Goal: Task Accomplishment & Management: Use online tool/utility

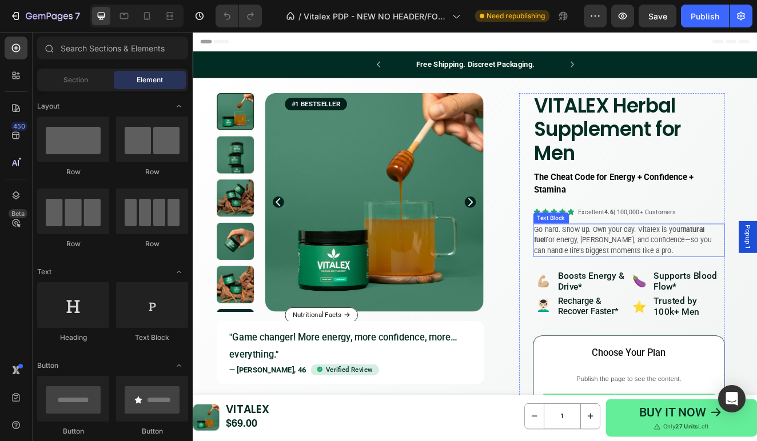
scroll to position [34, 0]
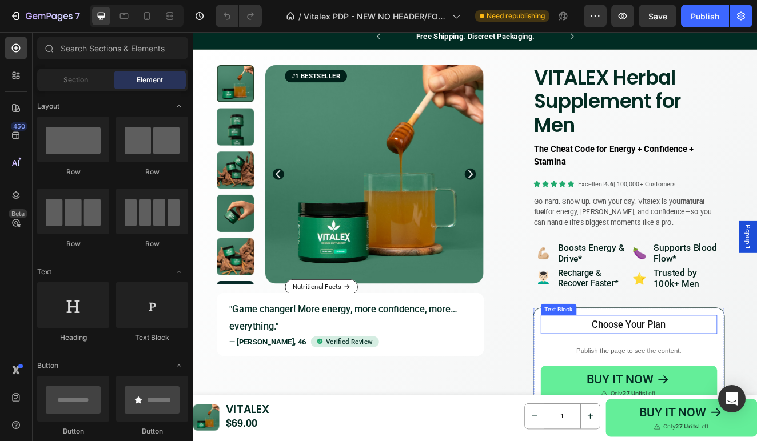
click at [670, 386] on p "Choose Your Plan" at bounding box center [722, 387] width 213 height 21
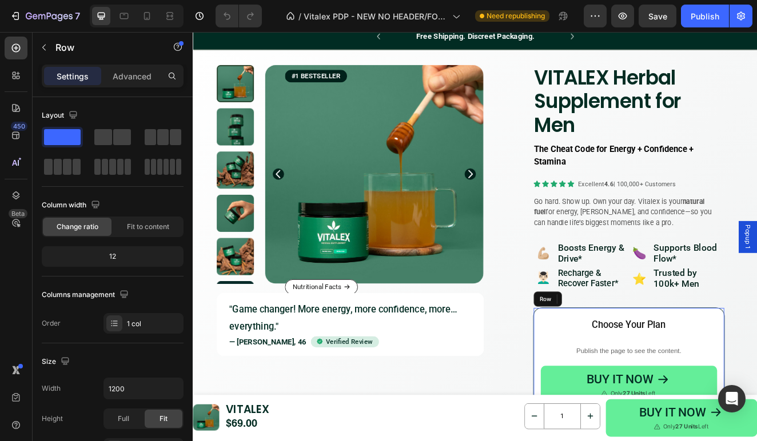
click at [609, 386] on div "Choose Your Plan Text Block 0 Publish the page to see the content. Recharge app…" at bounding box center [723, 441] width 232 height 147
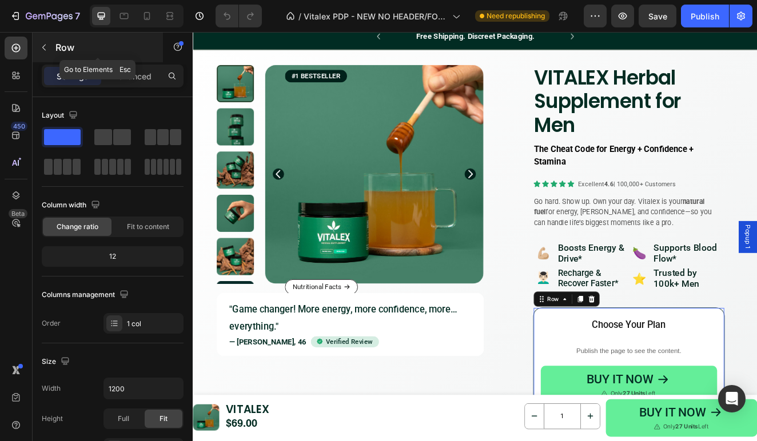
click at [44, 46] on icon "button" at bounding box center [43, 48] width 3 height 6
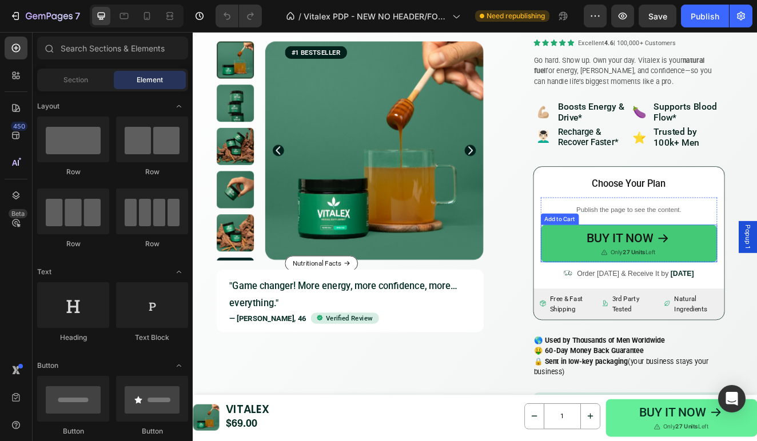
scroll to position [217, 0]
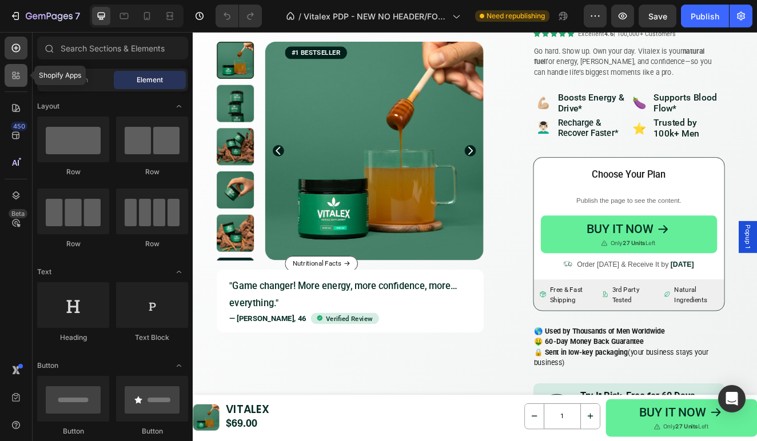
click at [17, 71] on icon at bounding box center [15, 75] width 11 height 11
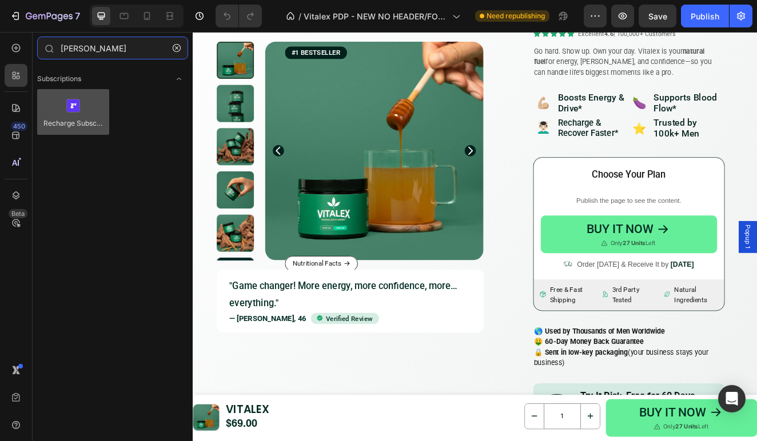
type input "rech"
click at [78, 107] on div at bounding box center [73, 112] width 72 height 46
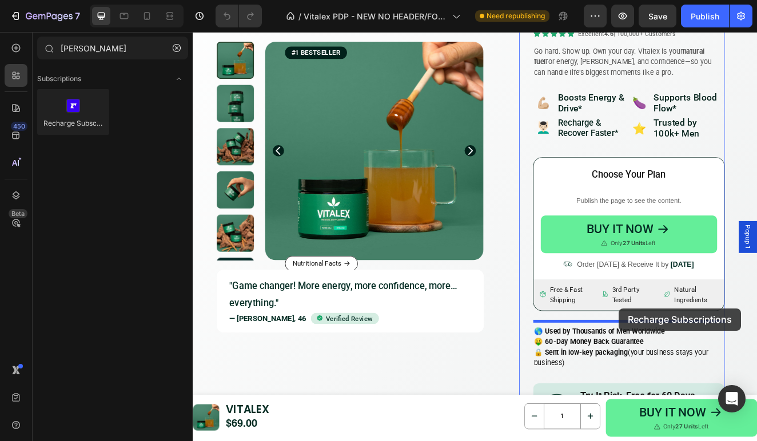
drag, startPoint x: 270, startPoint y: 139, endPoint x: 711, endPoint y: 368, distance: 496.3
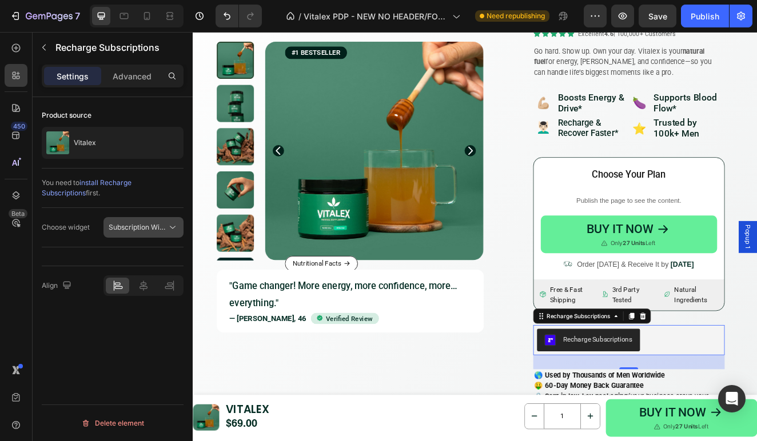
click at [145, 224] on span "Subscription Widget" at bounding box center [141, 227] width 65 height 9
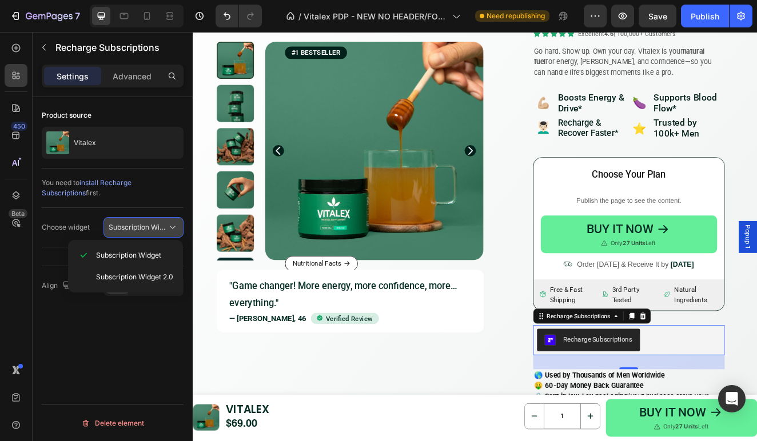
click at [145, 224] on span "Subscription Widget" at bounding box center [141, 227] width 65 height 9
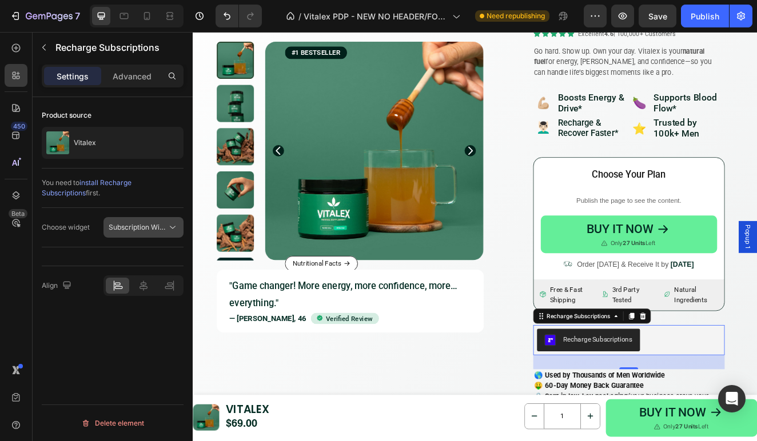
click at [145, 224] on span "Subscription Widget" at bounding box center [141, 227] width 65 height 9
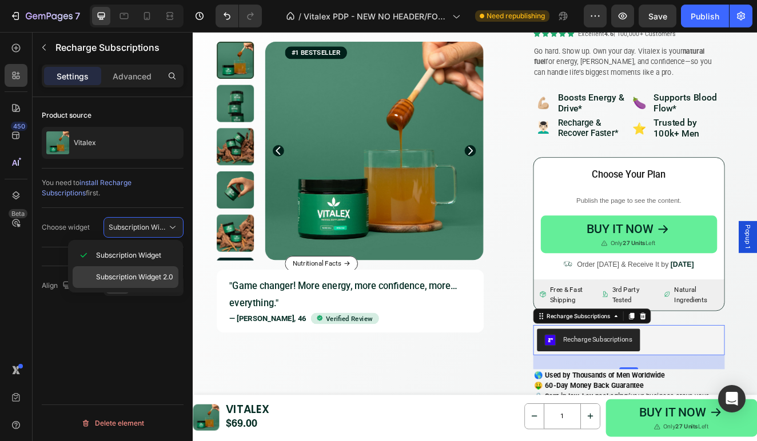
click at [148, 277] on span "Subscription Widget 2.0" at bounding box center [134, 277] width 77 height 10
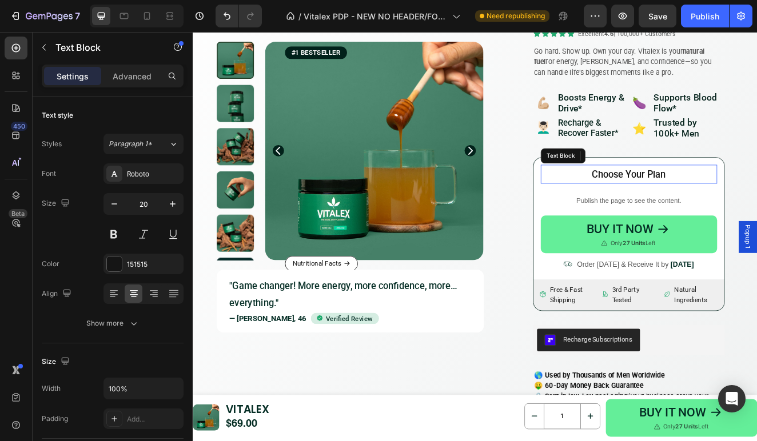
click at [607, 198] on div "Choose Your Plan Text Block Publish the page to see the content. Recharge app B…" at bounding box center [723, 258] width 232 height 147
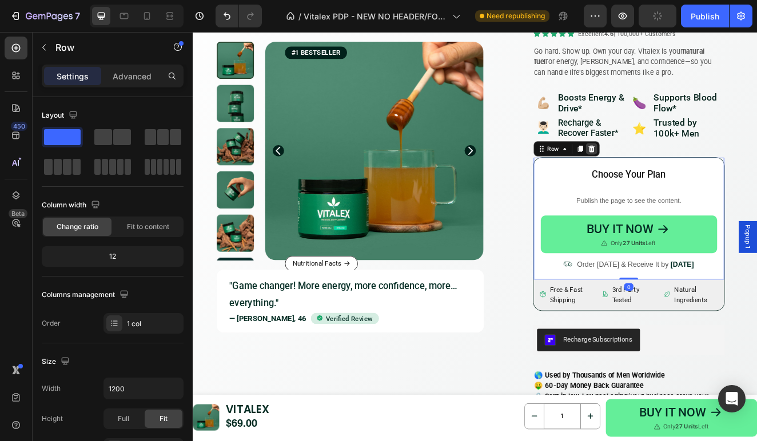
click at [677, 172] on icon at bounding box center [676, 174] width 7 height 8
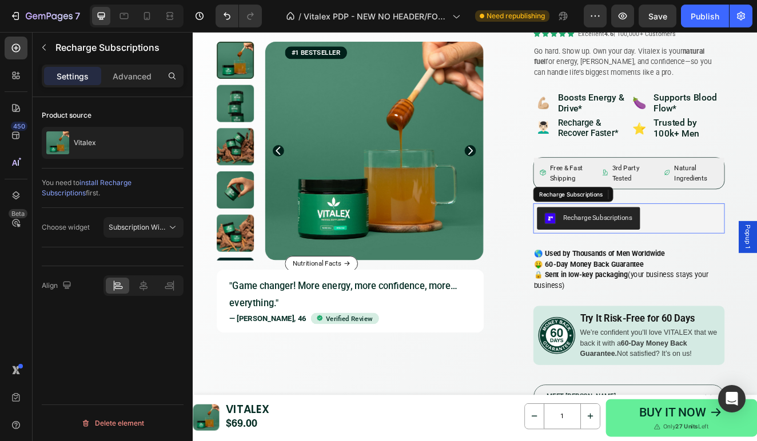
click at [695, 252] on div "Recharge Subscriptions" at bounding box center [685, 258] width 84 height 12
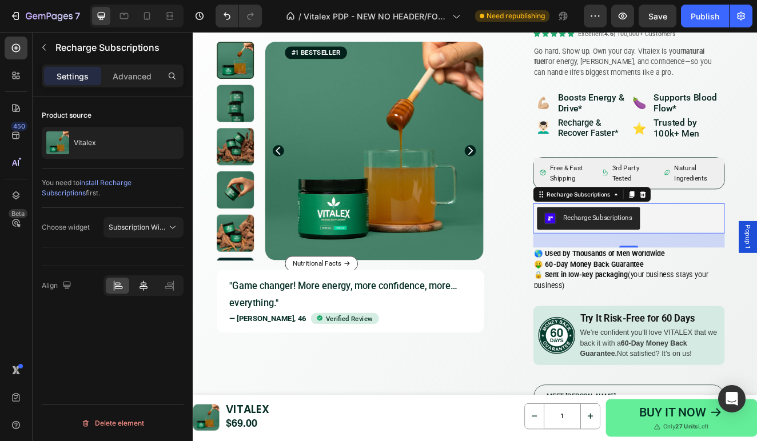
click at [141, 287] on icon at bounding box center [143, 285] width 11 height 11
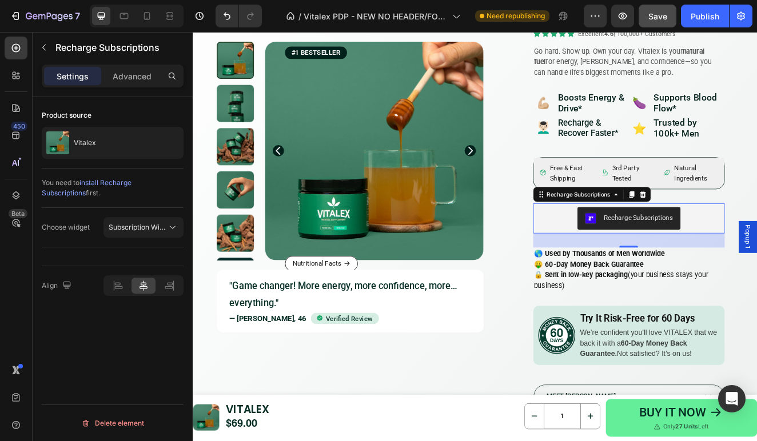
click at [659, 22] on button "Save" at bounding box center [658, 16] width 38 height 23
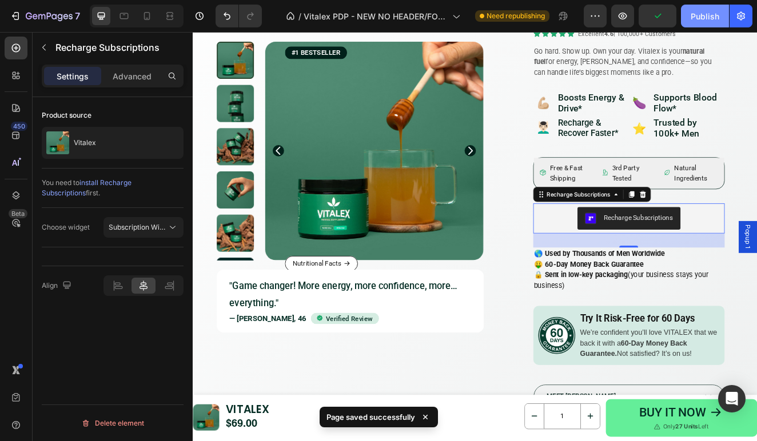
click at [706, 18] on div "Publish" at bounding box center [705, 16] width 29 height 12
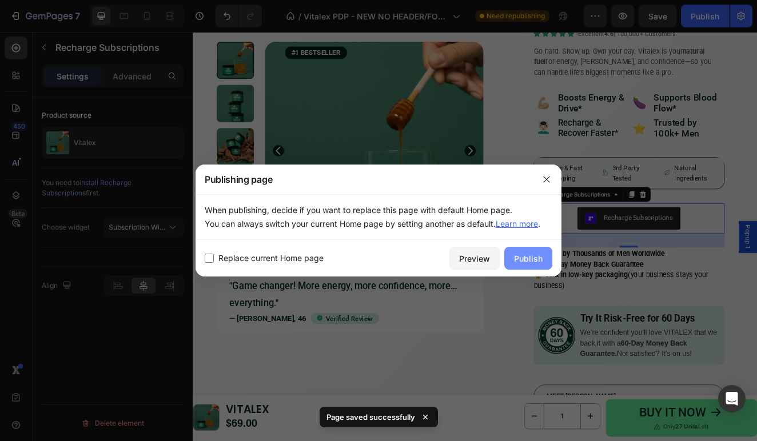
click at [525, 257] on div "Publish" at bounding box center [528, 259] width 29 height 12
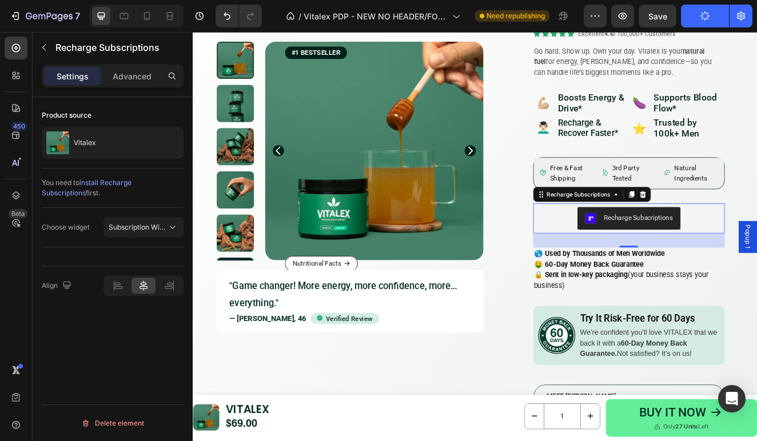
click at [708, 18] on icon "button" at bounding box center [704, 15] width 9 height 9
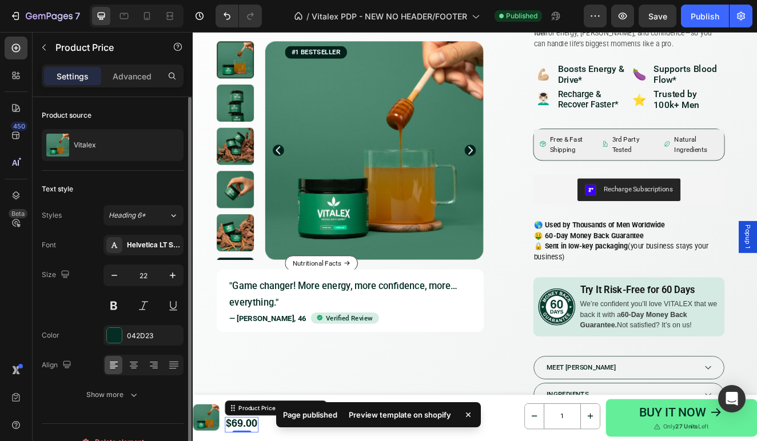
scroll to position [19, 0]
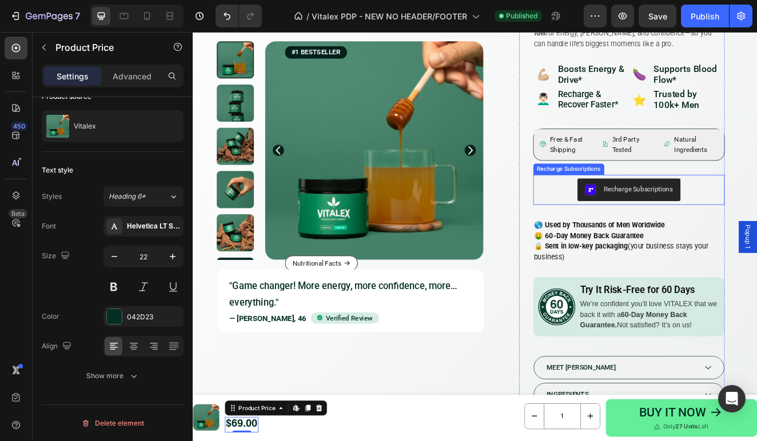
click at [711, 219] on div "Recharge Subscriptions" at bounding box center [734, 223] width 84 height 12
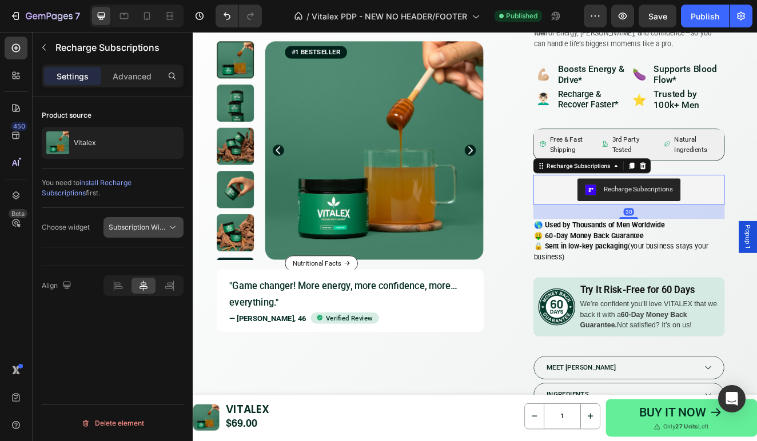
click at [146, 229] on span "Subscription Widget 2.0" at bounding box center [147, 227] width 77 height 9
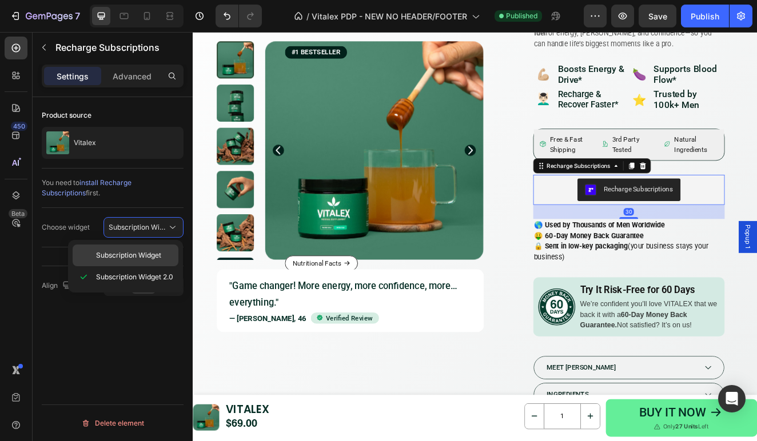
click at [135, 254] on span "Subscription Widget" at bounding box center [128, 255] width 65 height 10
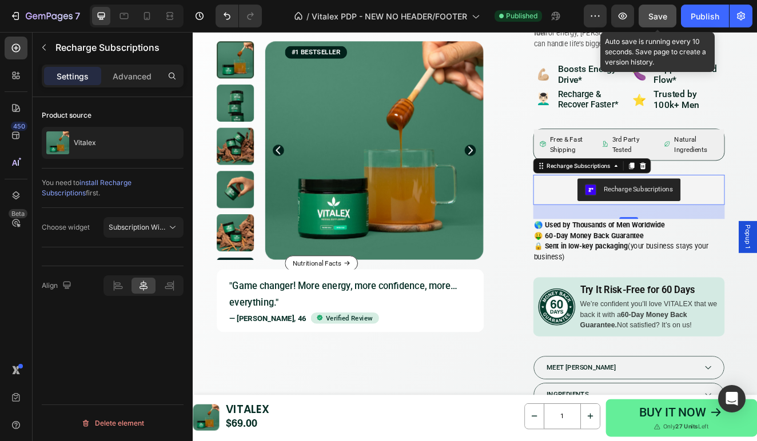
click at [664, 18] on span "Save" at bounding box center [657, 16] width 19 height 10
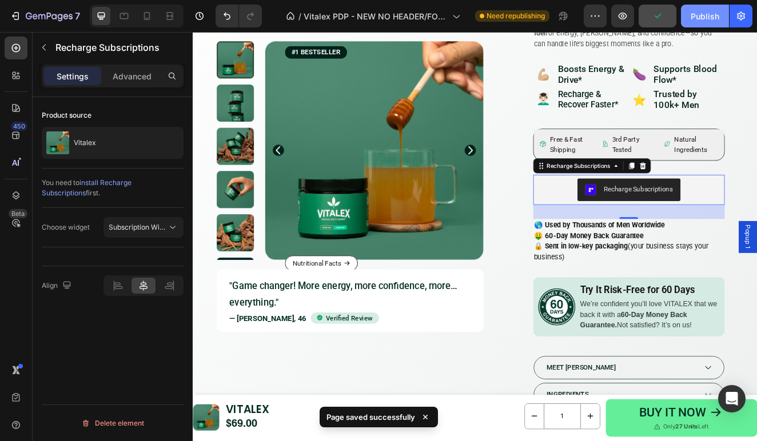
click at [716, 21] on div "Publish" at bounding box center [705, 16] width 29 height 12
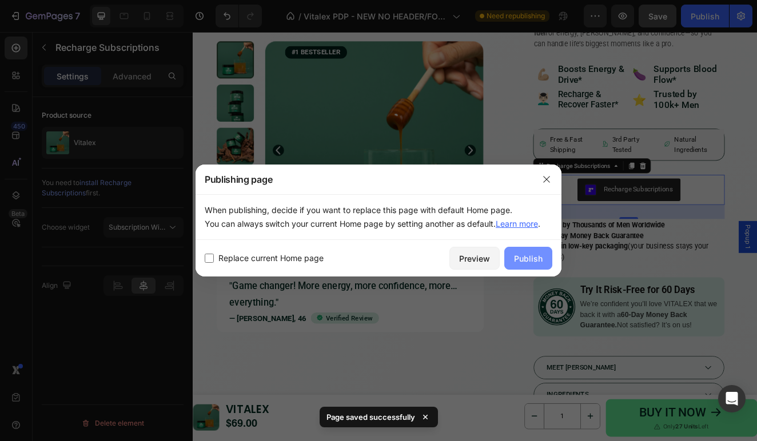
click at [521, 260] on div "Publish" at bounding box center [528, 259] width 29 height 12
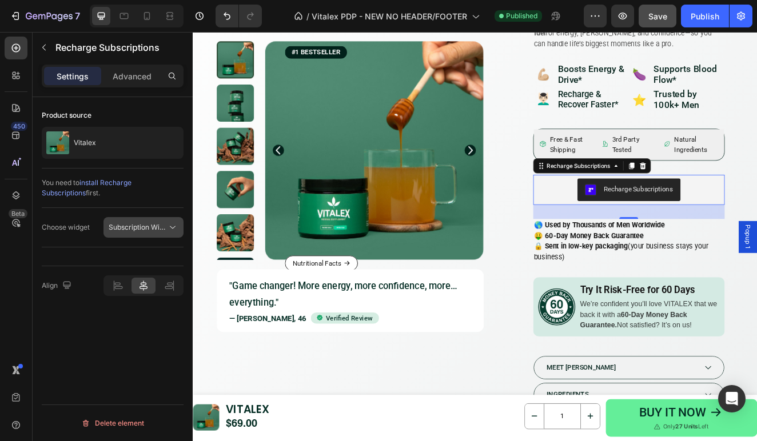
click at [125, 226] on span "Subscription Widget" at bounding box center [141, 227] width 65 height 9
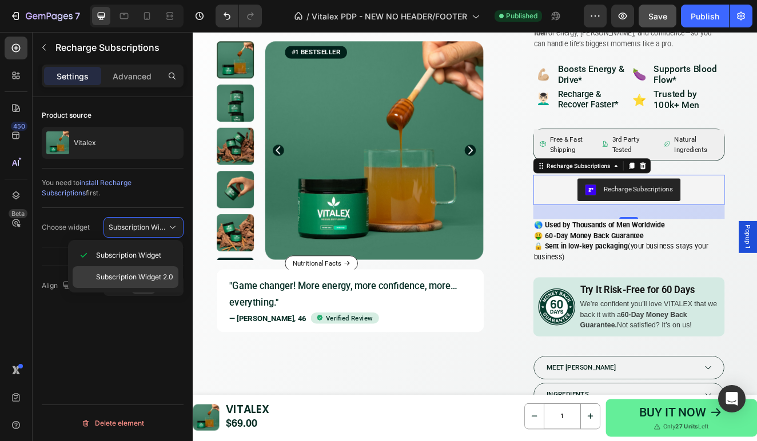
click at [126, 276] on span "Subscription Widget 2.0" at bounding box center [134, 277] width 77 height 10
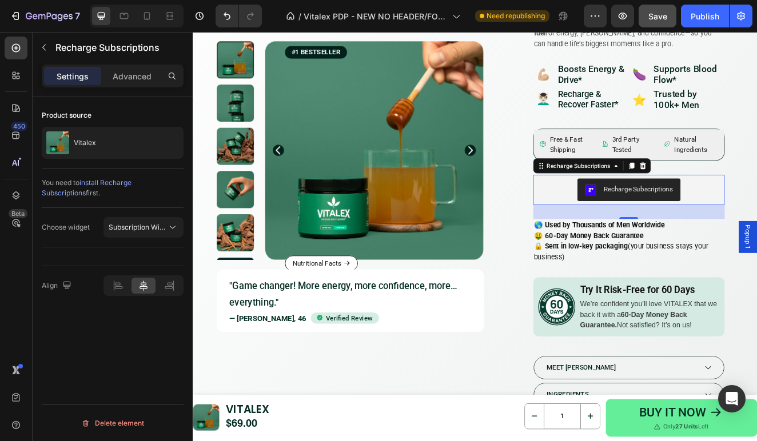
click at [756, 220] on div "Recharge Subscriptions" at bounding box center [723, 223] width 224 height 27
click at [741, 193] on icon at bounding box center [738, 195] width 7 height 8
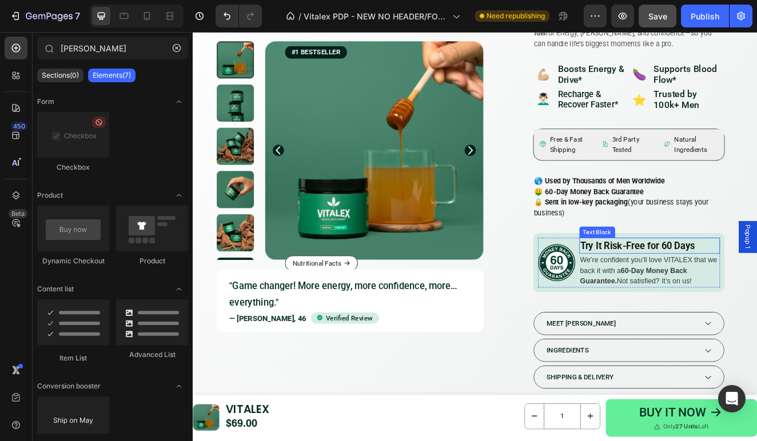
scroll to position [229, 0]
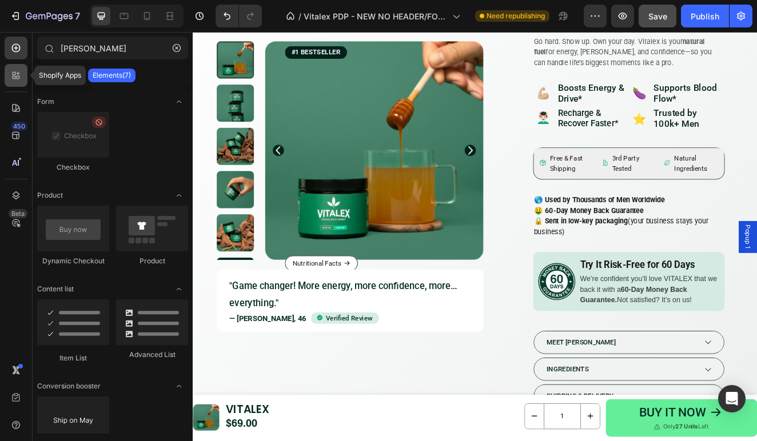
click at [19, 75] on icon at bounding box center [15, 75] width 11 height 11
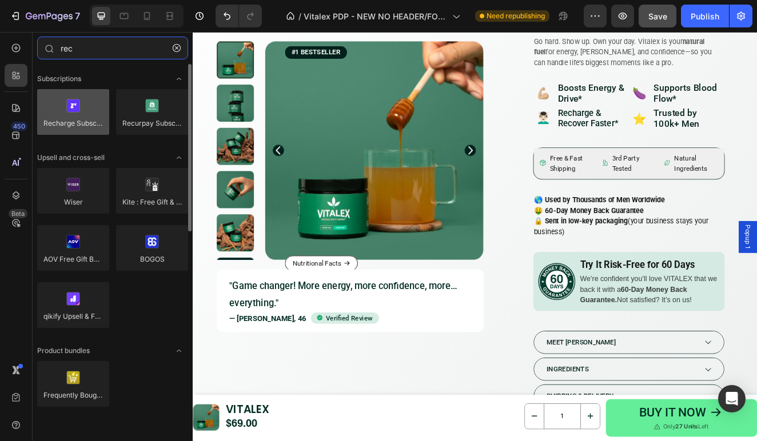
type input "rec"
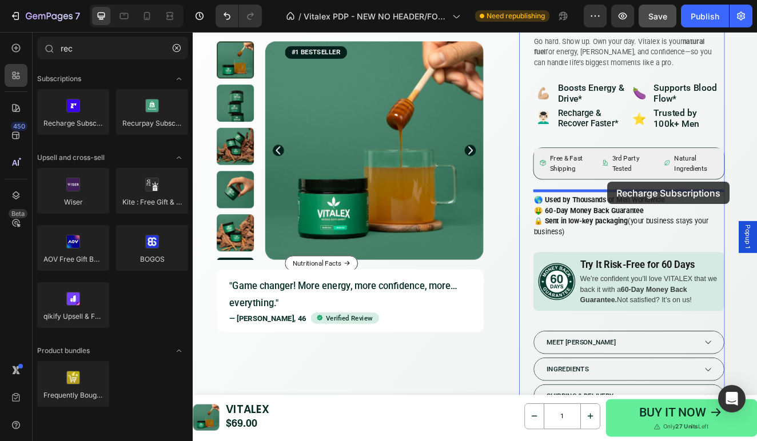
drag, startPoint x: 274, startPoint y: 150, endPoint x: 696, endPoint y: 214, distance: 427.4
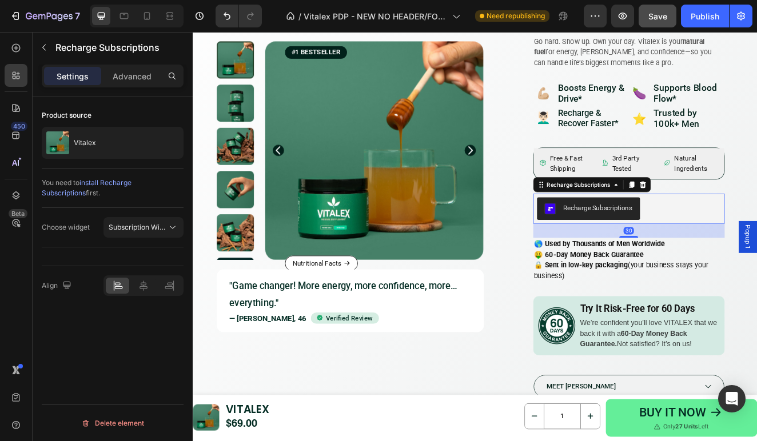
click at [685, 245] on div "Recharge Subscriptions" at bounding box center [685, 246] width 84 height 12
click at [131, 232] on span "Subscription Widget" at bounding box center [138, 227] width 58 height 10
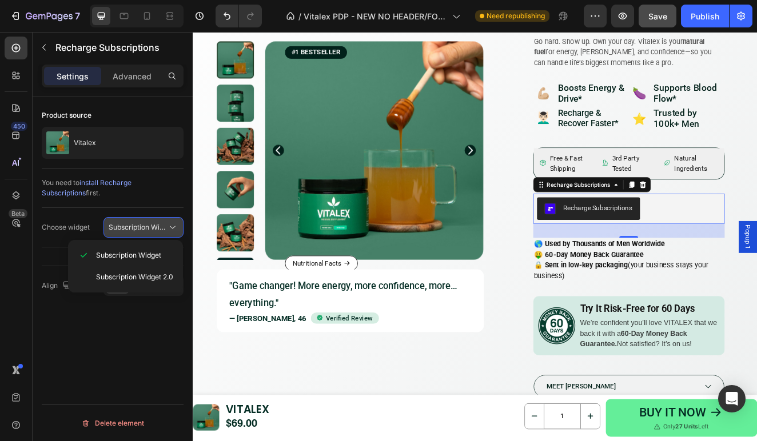
click at [130, 225] on span "Subscription Widget" at bounding box center [141, 227] width 65 height 9
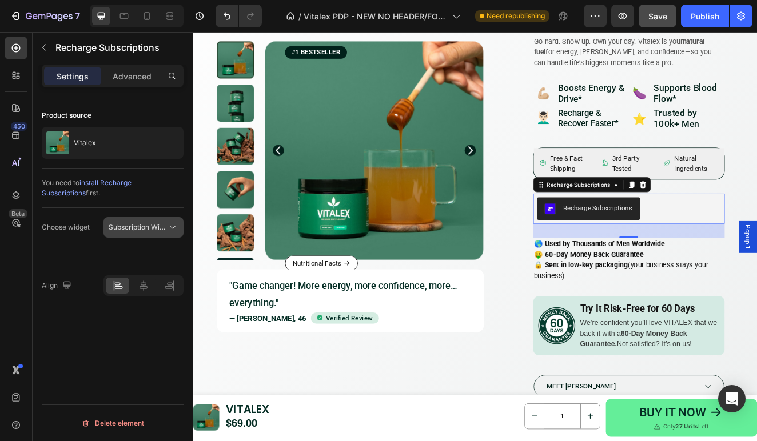
click at [129, 225] on span "Subscription Widget" at bounding box center [141, 227] width 65 height 9
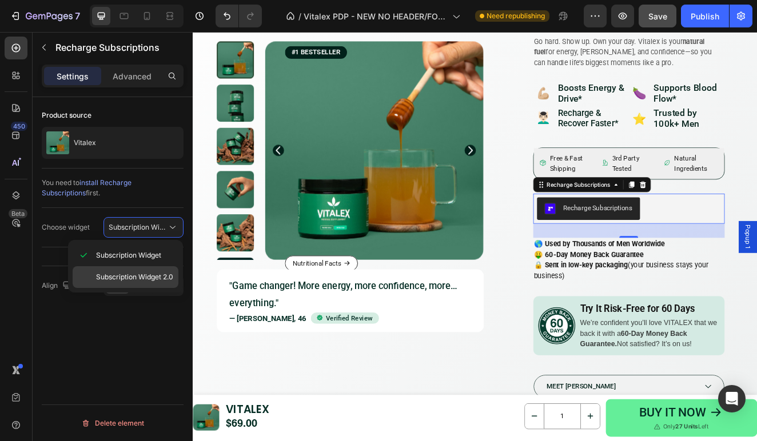
click at [139, 277] on span "Subscription Widget 2.0" at bounding box center [134, 277] width 77 height 10
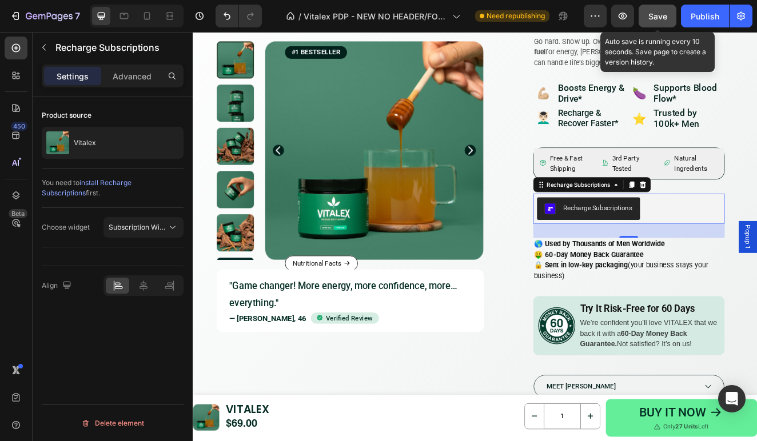
click at [663, 14] on span "Save" at bounding box center [657, 16] width 19 height 10
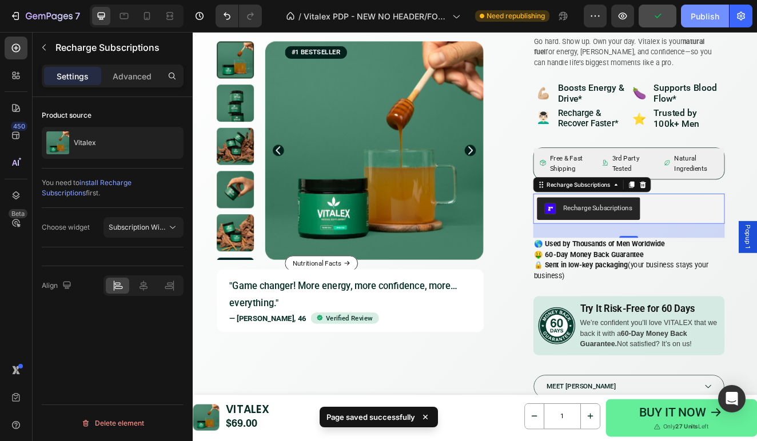
click at [703, 18] on div "Publish" at bounding box center [705, 16] width 29 height 12
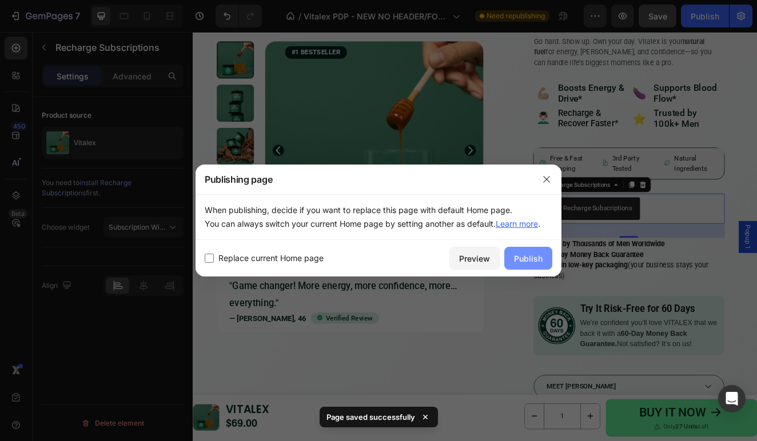
click at [533, 262] on div "Publish" at bounding box center [528, 259] width 29 height 12
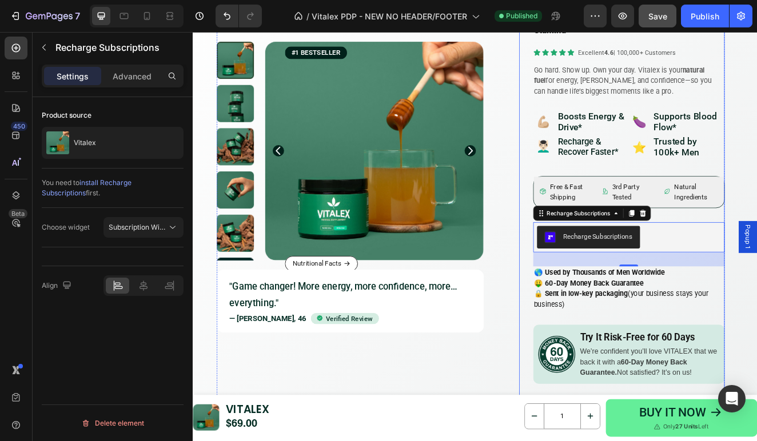
scroll to position [183, 0]
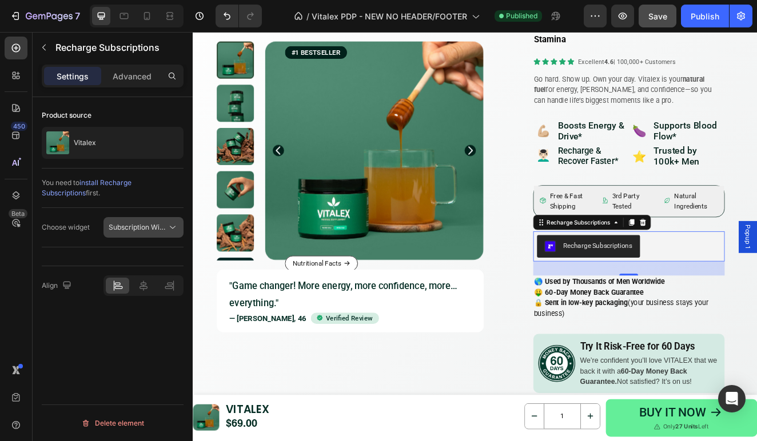
click at [163, 236] on button "Subscription Widget 2.0" at bounding box center [143, 227] width 80 height 21
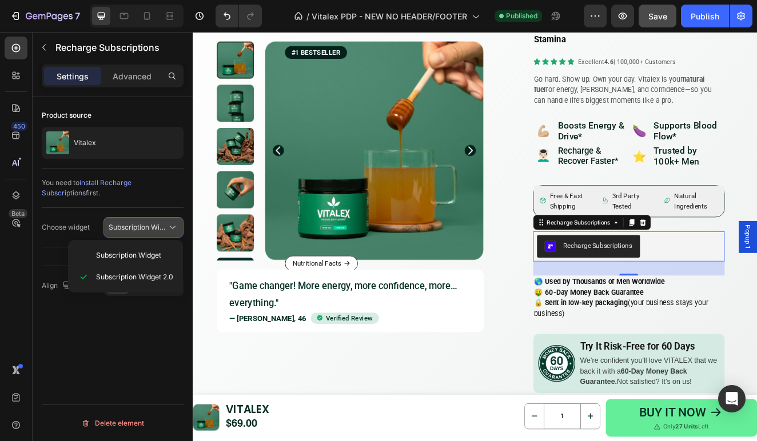
click at [164, 233] on div "Subscription Widget 2.0" at bounding box center [144, 227] width 70 height 11
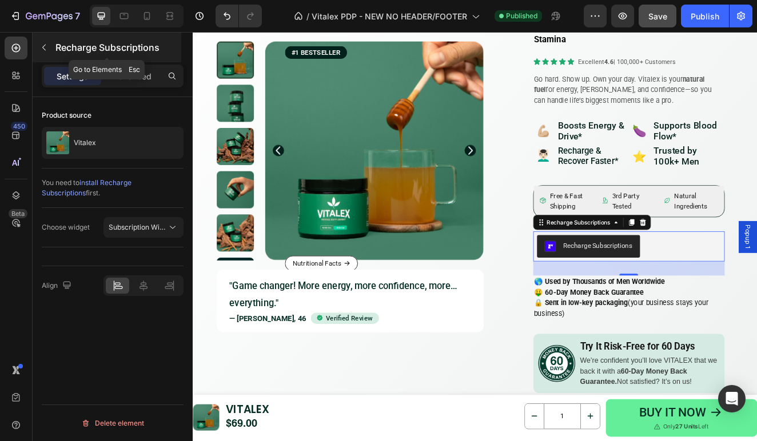
click at [54, 47] on div "Recharge Subscriptions" at bounding box center [107, 48] width 149 height 30
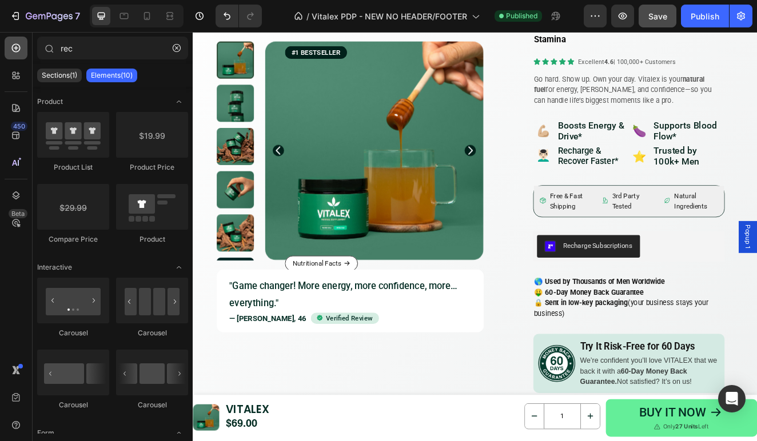
click at [18, 48] on icon at bounding box center [16, 48] width 9 height 9
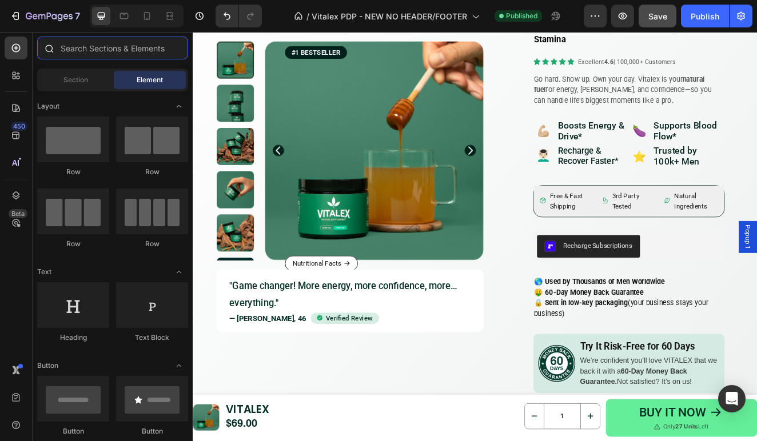
click at [94, 51] on input "text" at bounding box center [112, 48] width 151 height 23
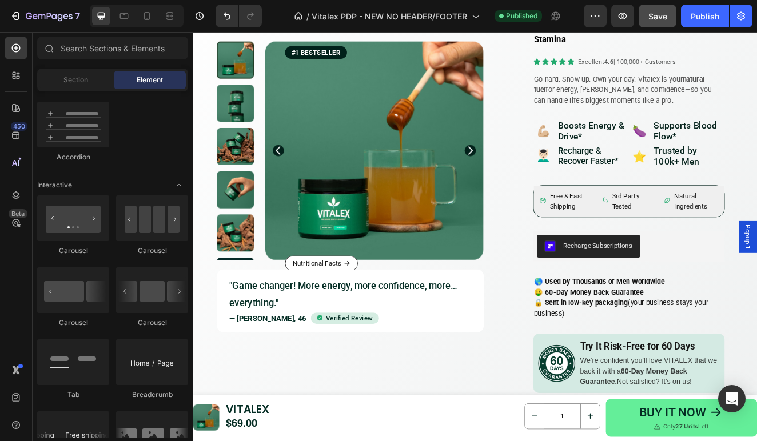
scroll to position [1410, 0]
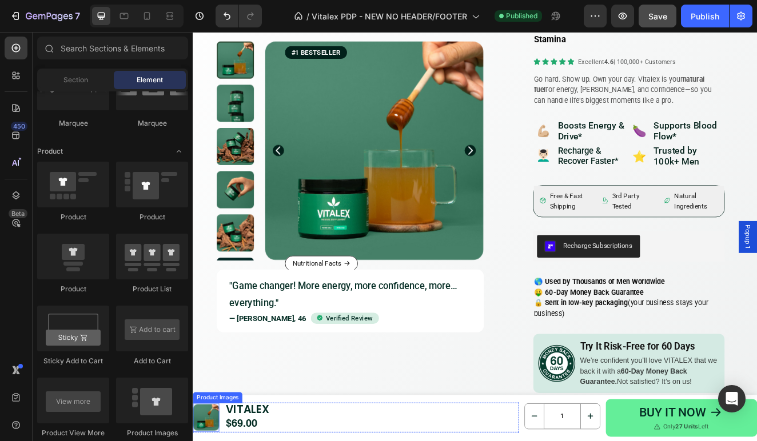
drag, startPoint x: 385, startPoint y: 246, endPoint x: 195, endPoint y: 512, distance: 326.2
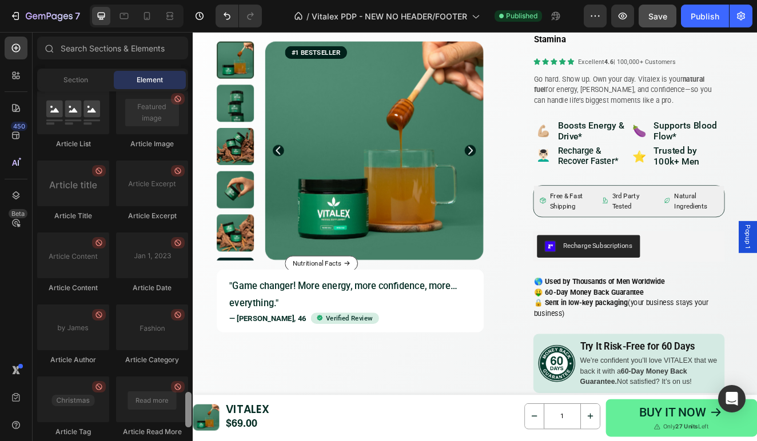
scroll to position [3043, 0]
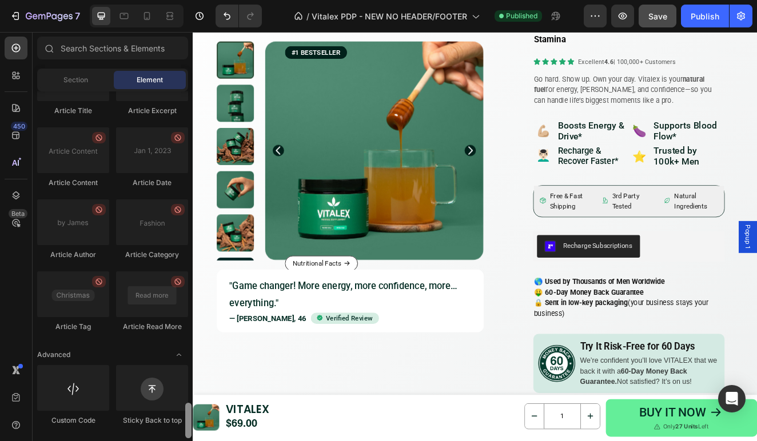
drag, startPoint x: 190, startPoint y: 262, endPoint x: 185, endPoint y: 428, distance: 165.3
click at [186, 430] on div at bounding box center [188, 420] width 6 height 35
drag, startPoint x: 270, startPoint y: 421, endPoint x: 656, endPoint y: 320, distance: 398.9
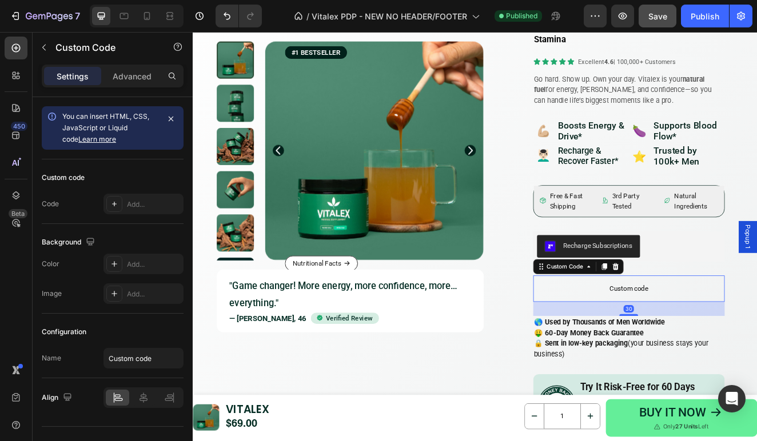
click at [676, 345] on span "Custom code" at bounding box center [722, 344] width 233 height 14
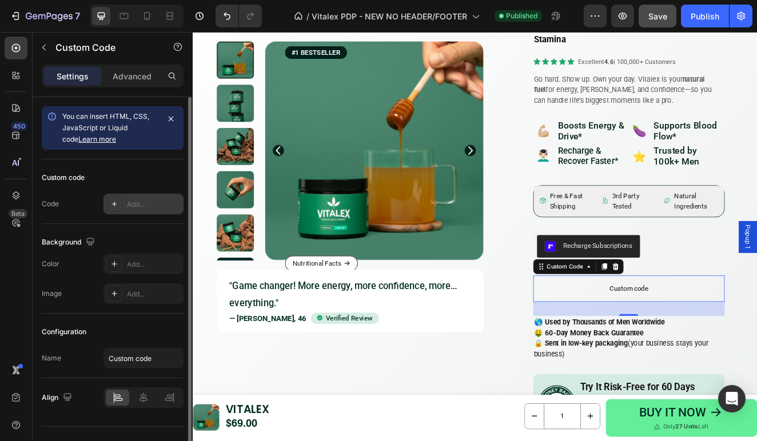
click at [122, 202] on div "Add..." at bounding box center [143, 204] width 80 height 21
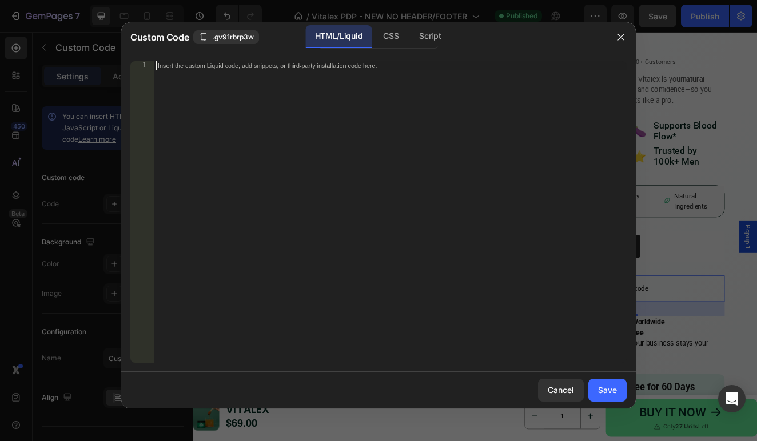
click at [230, 162] on div "Insert the custom Liquid code, add snippets, or third-party installation code h…" at bounding box center [389, 221] width 473 height 320
paste textarea "<div class="rc-widget-injection-parent"></div>"
type textarea "<div class="rc-widget-injection-parent"></div>"
click at [603, 393] on div "Save" at bounding box center [607, 390] width 19 height 12
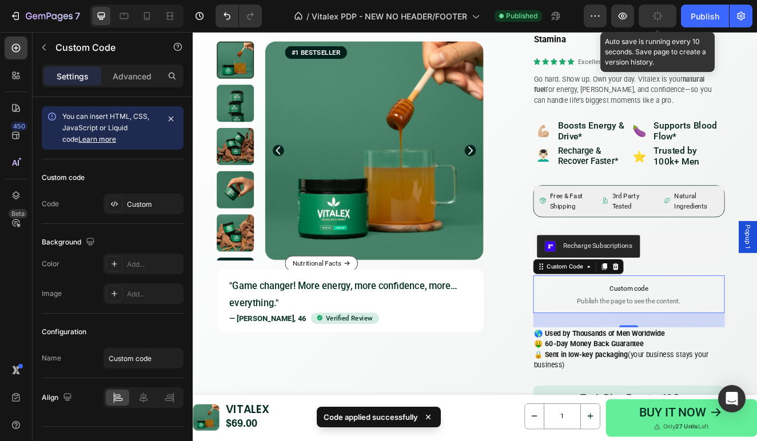
click at [664, 17] on button "button" at bounding box center [658, 16] width 38 height 23
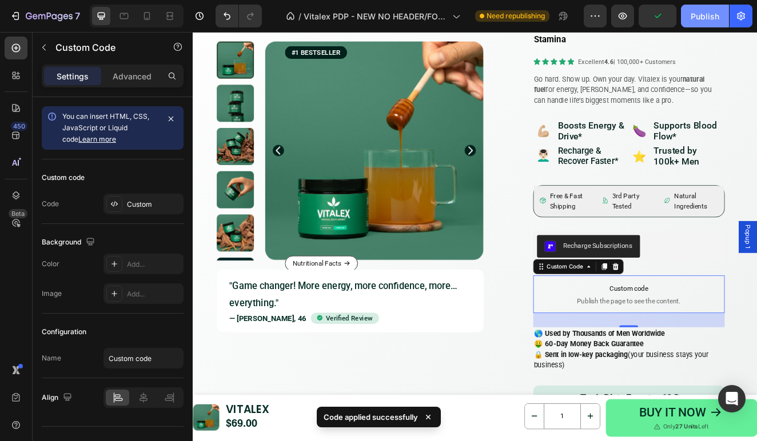
click at [700, 14] on div "Publish" at bounding box center [705, 16] width 29 height 12
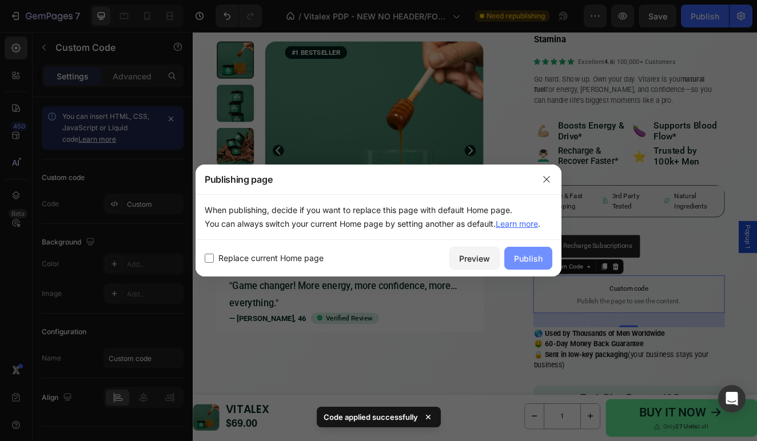
click at [537, 260] on div "Publish" at bounding box center [528, 259] width 29 height 12
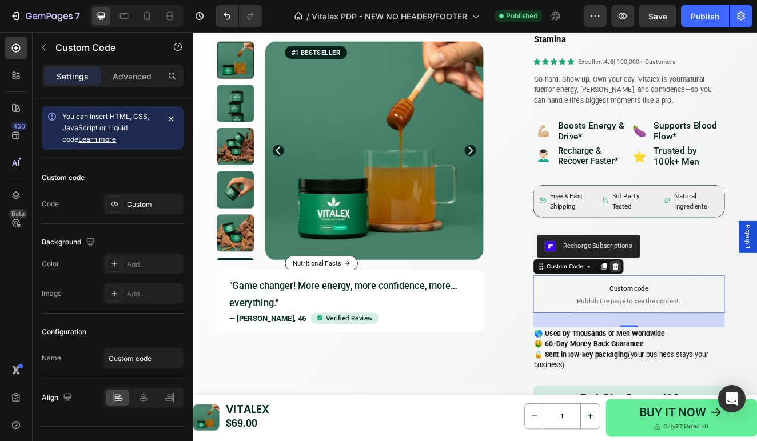
click at [708, 313] on icon at bounding box center [705, 317] width 7 height 8
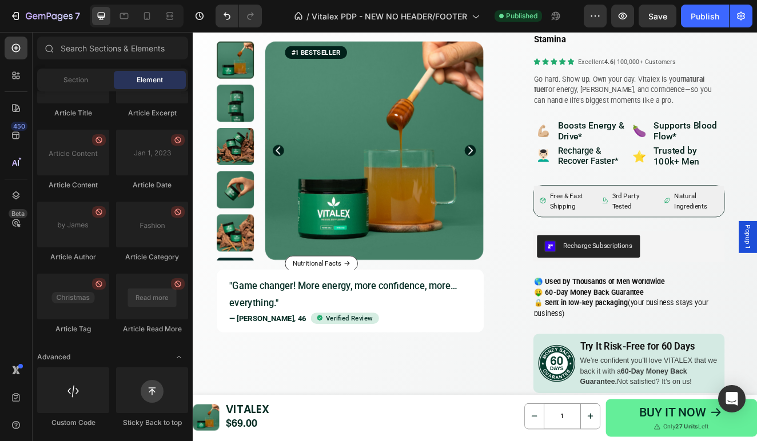
click at [661, 21] on div "Save" at bounding box center [657, 16] width 19 height 12
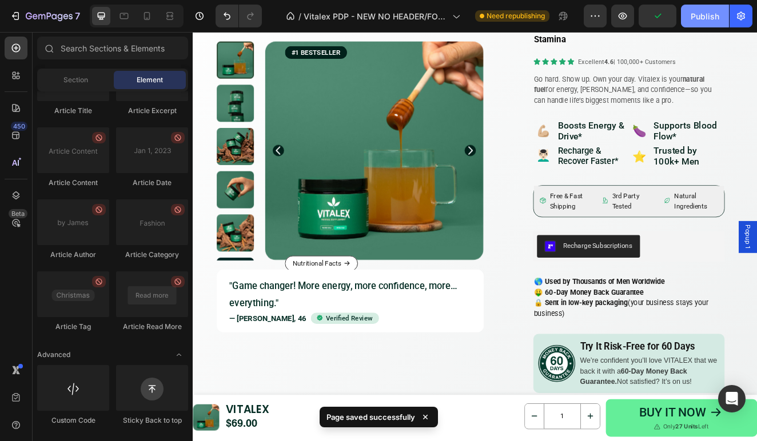
click at [700, 18] on div "Publish" at bounding box center [705, 16] width 29 height 12
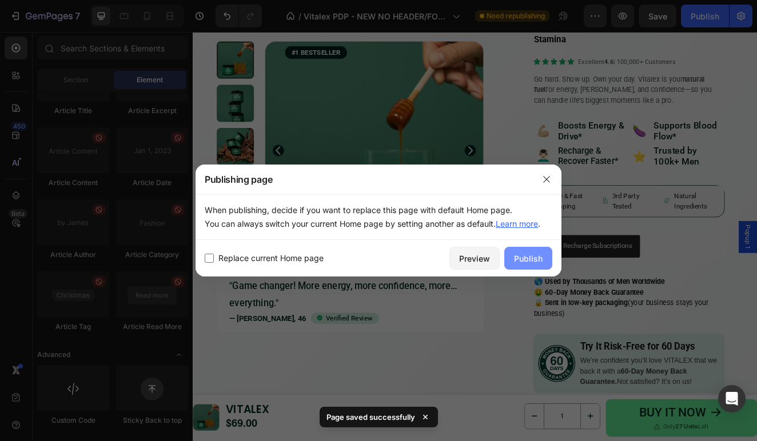
click at [536, 262] on div "Publish" at bounding box center [528, 259] width 29 height 12
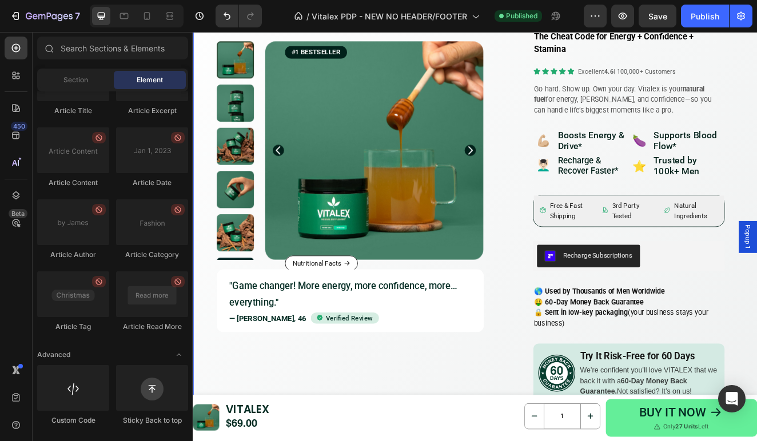
scroll to position [80, 0]
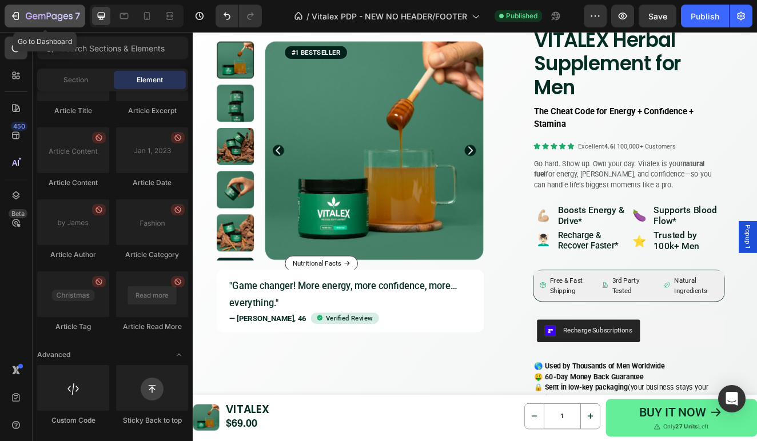
click at [27, 17] on icon "button" at bounding box center [49, 17] width 47 height 10
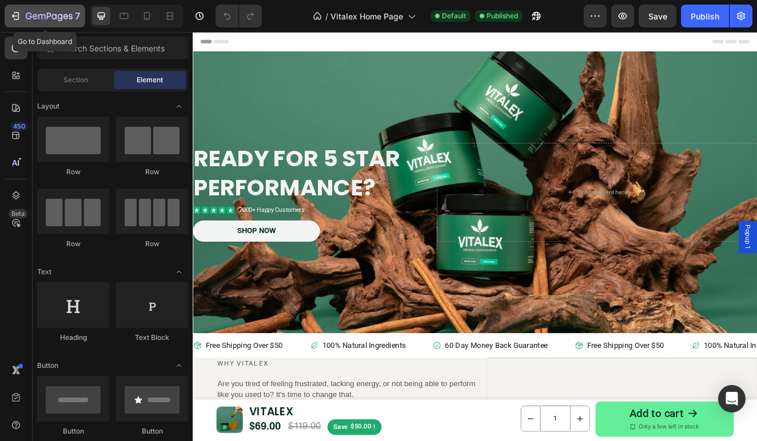
click at [20, 13] on icon "button" at bounding box center [15, 15] width 11 height 11
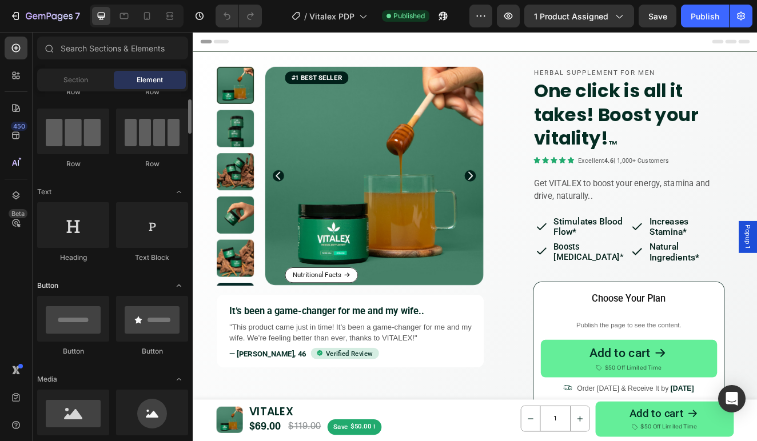
scroll to position [114, 0]
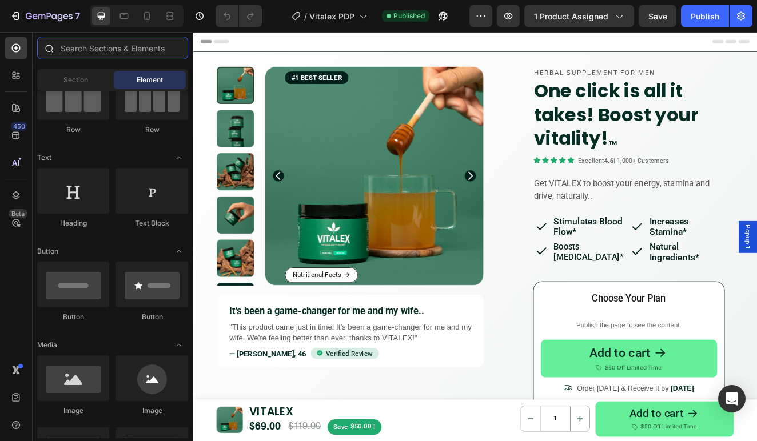
click at [95, 50] on input "text" at bounding box center [112, 48] width 151 height 23
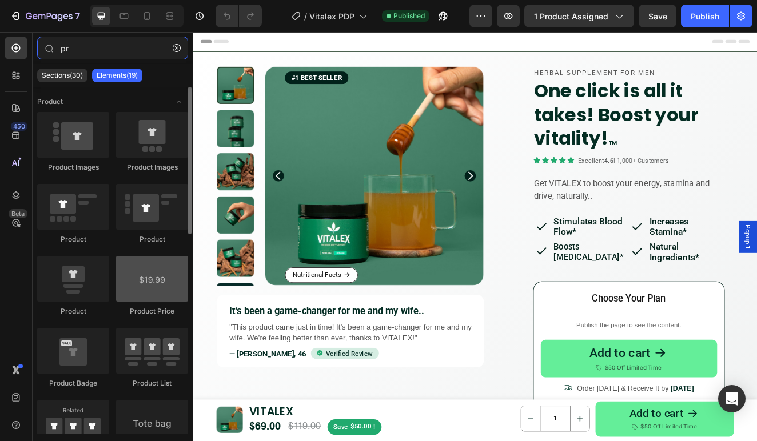
type input "pr"
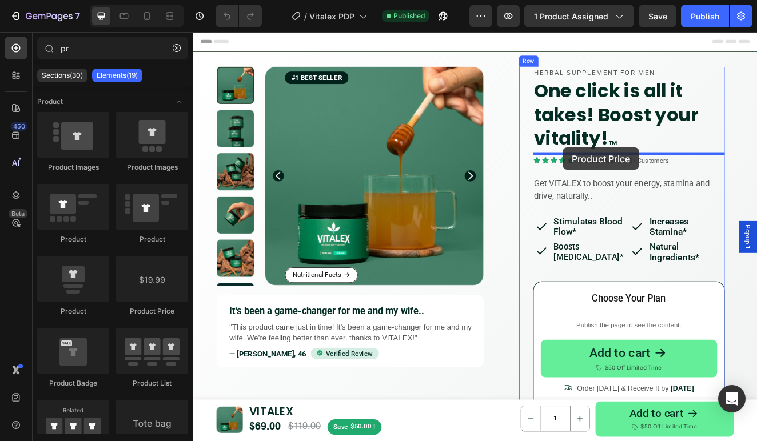
drag, startPoint x: 348, startPoint y: 316, endPoint x: 643, endPoint y: 173, distance: 327.5
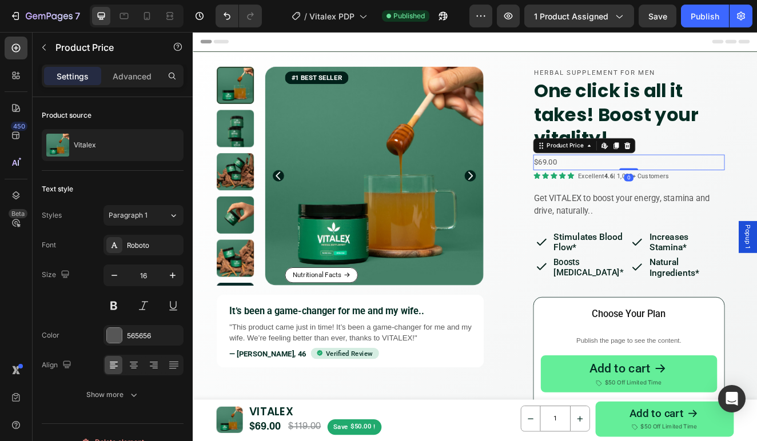
click at [656, 191] on div "$69.00" at bounding box center [722, 190] width 233 height 19
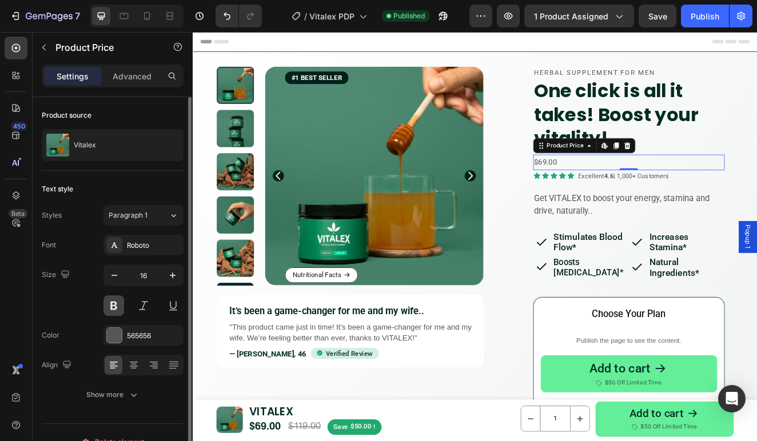
click at [113, 304] on button at bounding box center [113, 306] width 21 height 21
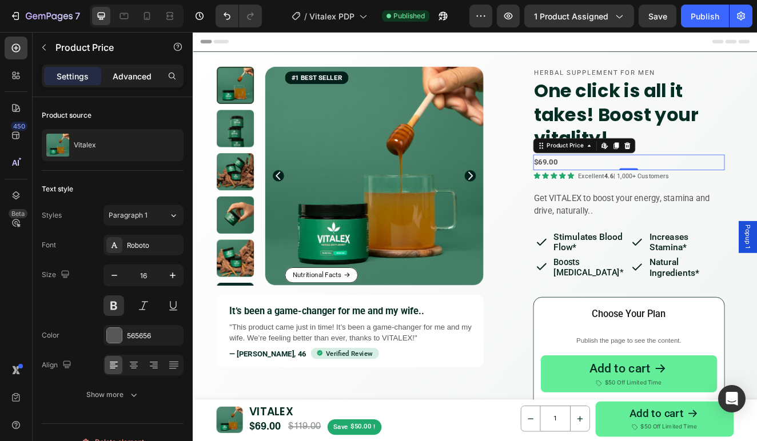
click at [116, 72] on p "Advanced" at bounding box center [132, 76] width 39 height 12
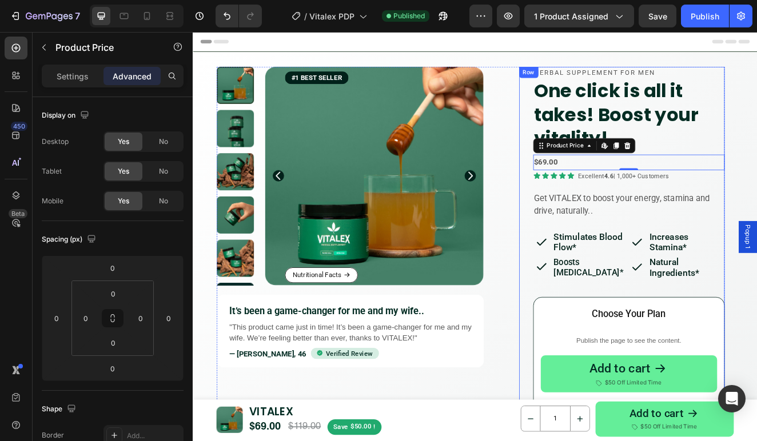
scroll to position [34, 0]
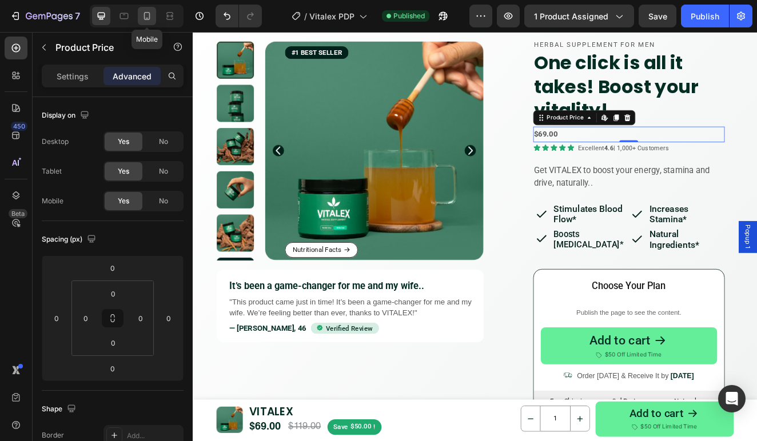
click at [151, 19] on icon at bounding box center [146, 15] width 11 height 11
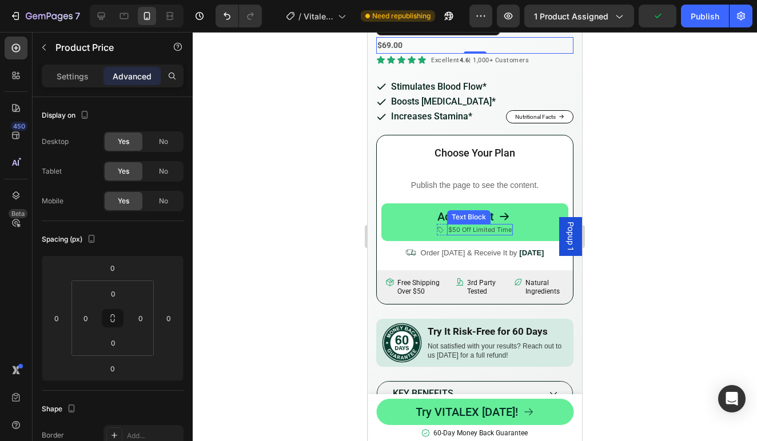
scroll to position [301, 0]
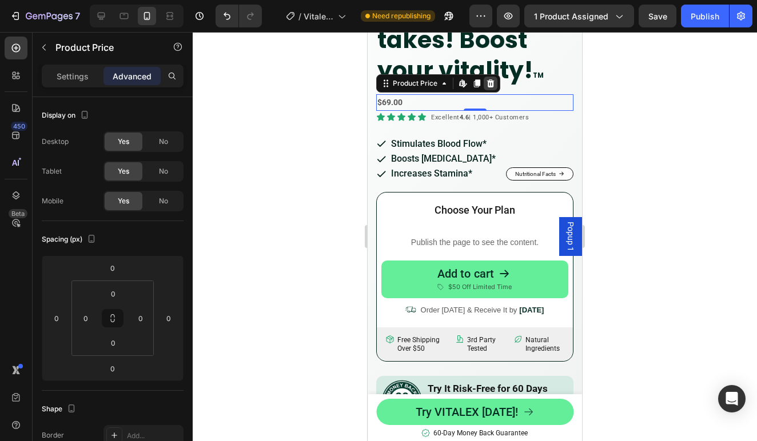
click at [490, 82] on icon at bounding box center [490, 83] width 7 height 8
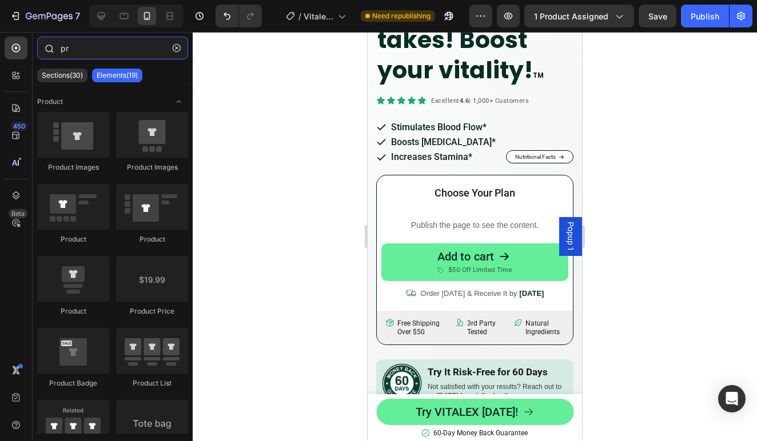
click at [90, 49] on input "pr" at bounding box center [112, 48] width 151 height 23
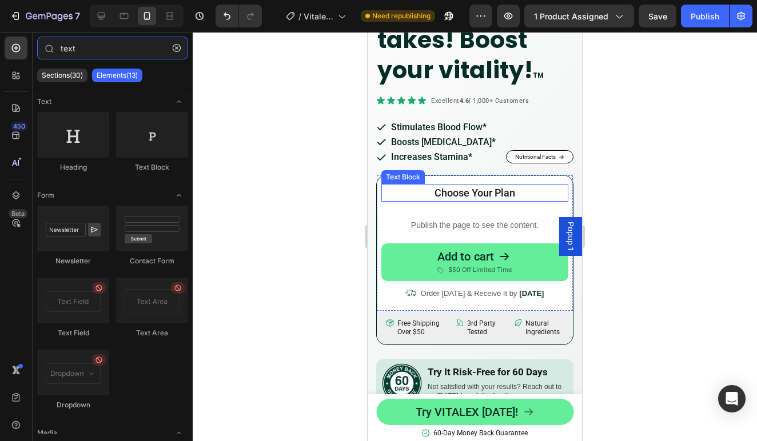
scroll to position [255, 0]
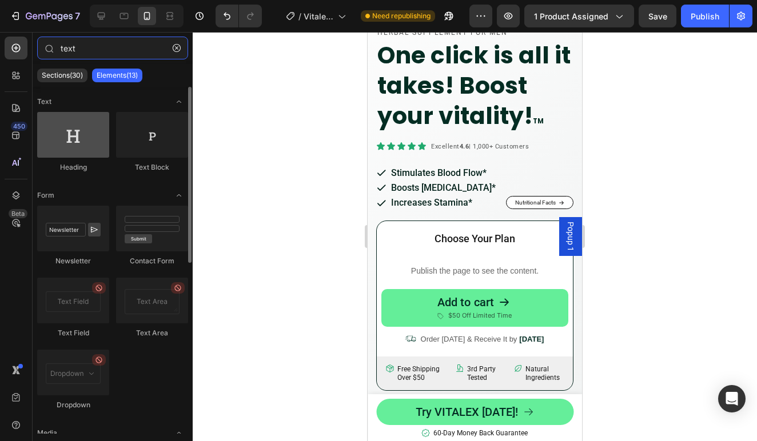
type input "text"
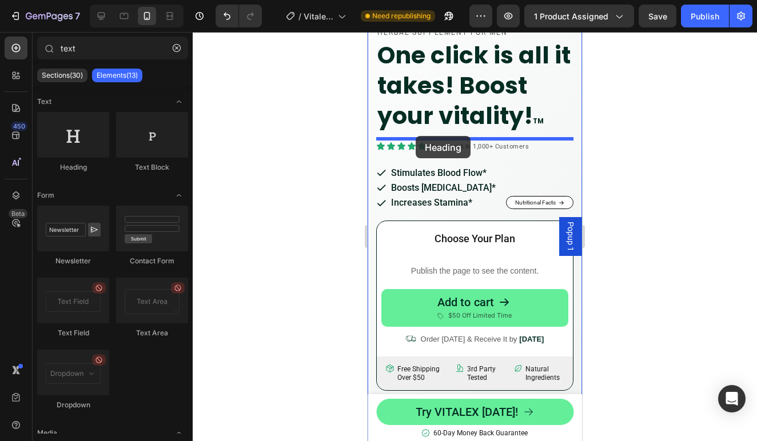
drag, startPoint x: 449, startPoint y: 166, endPoint x: 416, endPoint y: 136, distance: 44.9
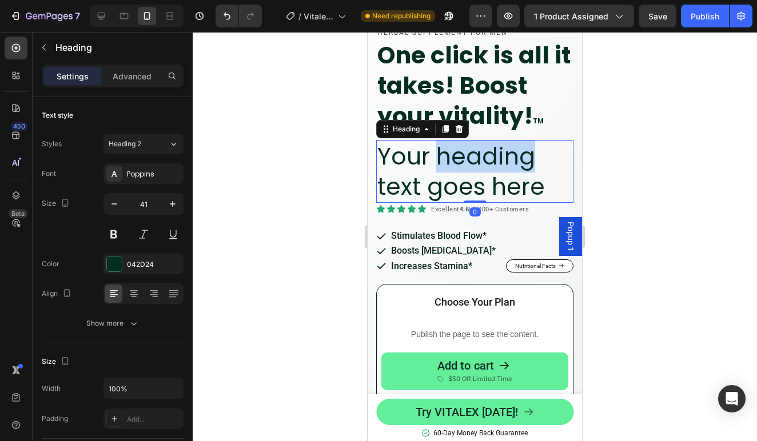
click at [449, 161] on p "Your heading text goes here" at bounding box center [474, 171] width 195 height 61
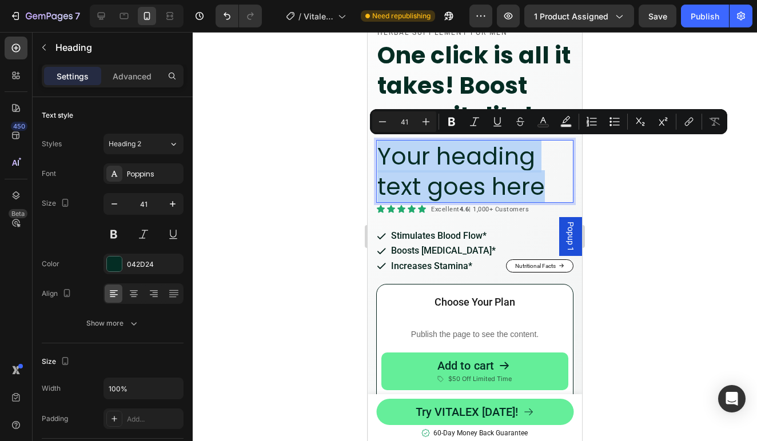
drag, startPoint x: 548, startPoint y: 187, endPoint x: 379, endPoint y: 152, distance: 172.2
click at [378, 152] on p "Your heading text goes here" at bounding box center [474, 171] width 195 height 61
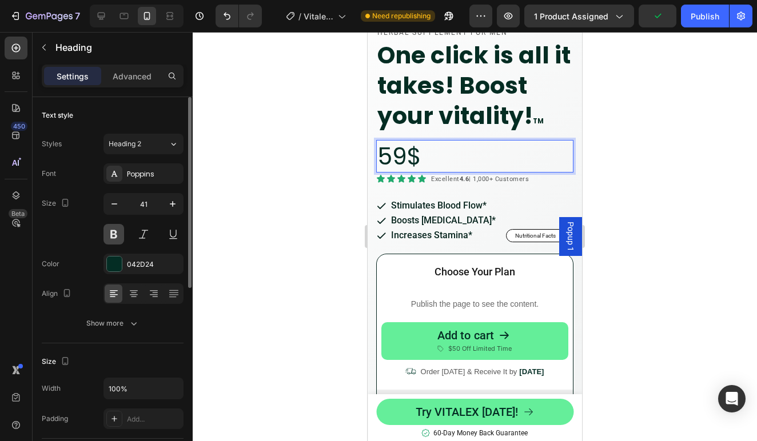
click at [116, 231] on button at bounding box center [113, 234] width 21 height 21
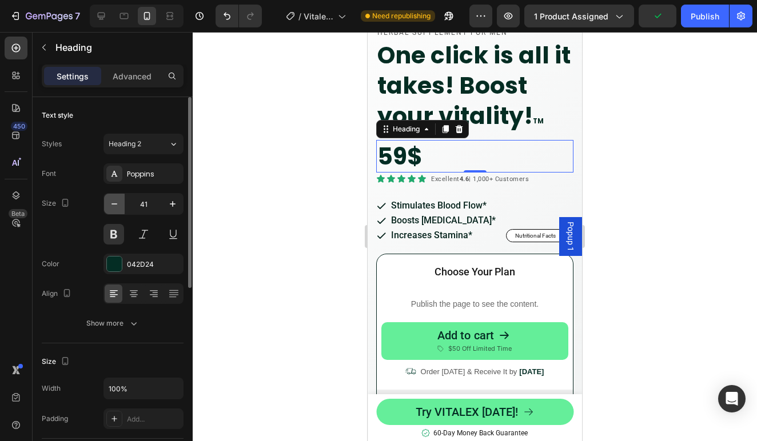
click at [118, 205] on icon "button" at bounding box center [114, 203] width 11 height 11
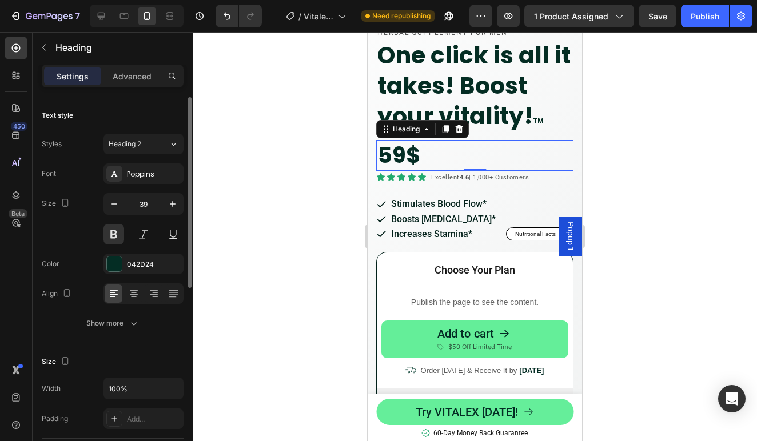
click at [141, 203] on input "39" at bounding box center [144, 204] width 38 height 21
click at [141, 202] on input "39" at bounding box center [144, 204] width 38 height 21
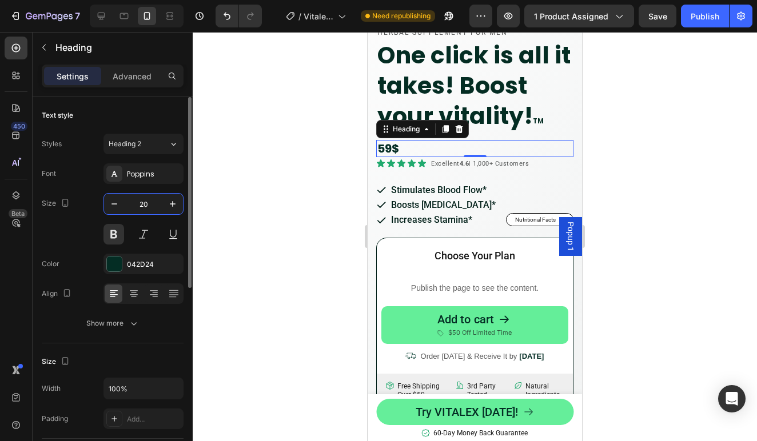
click at [71, 235] on div "Size 20" at bounding box center [113, 218] width 142 height 51
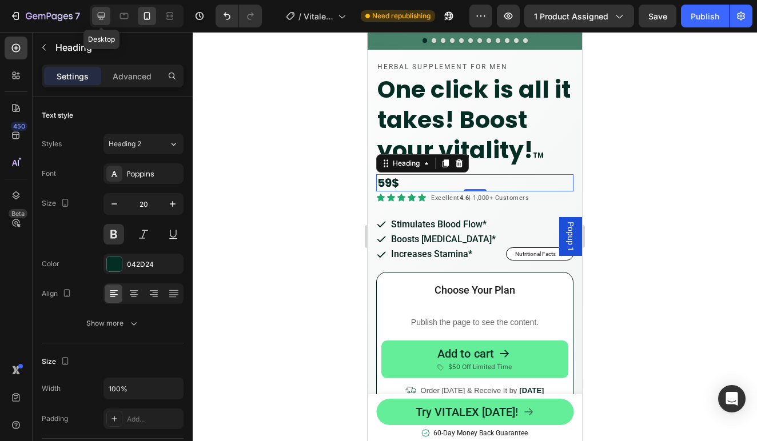
click at [102, 15] on icon at bounding box center [100, 15] width 11 height 11
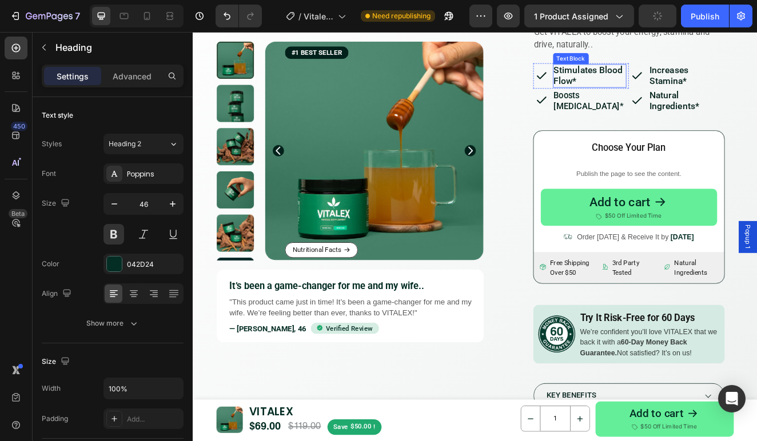
scroll to position [62, 0]
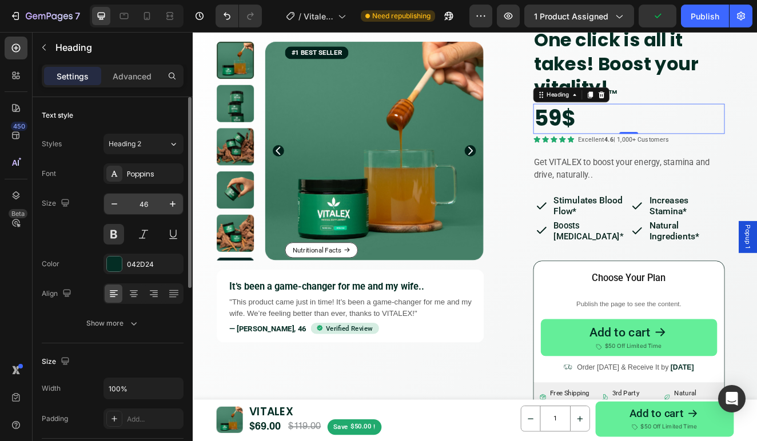
click at [143, 200] on input "46" at bounding box center [144, 204] width 38 height 21
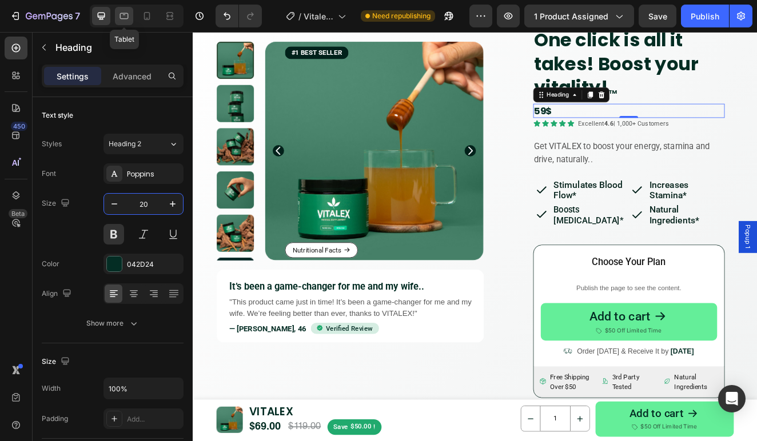
click at [127, 21] on icon at bounding box center [123, 15] width 11 height 11
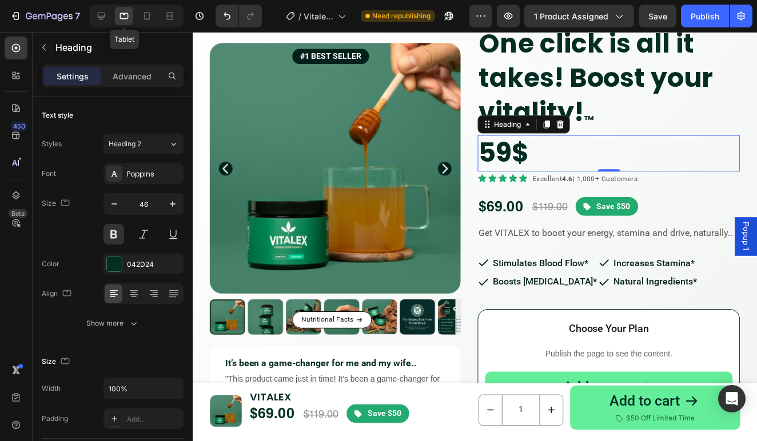
scroll to position [125, 0]
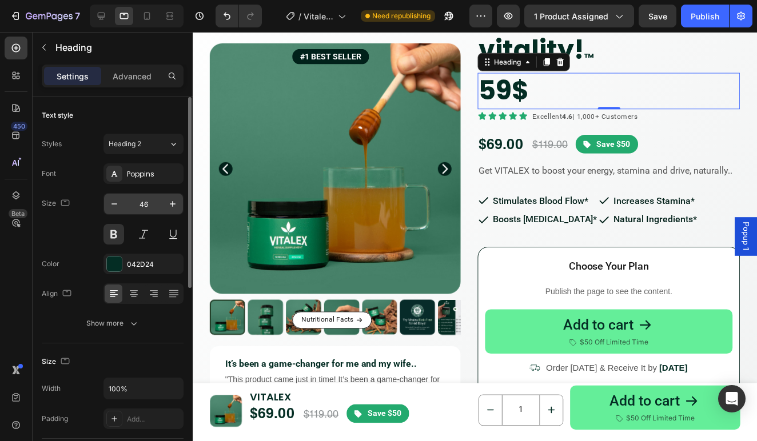
click at [143, 201] on input "46" at bounding box center [144, 204] width 38 height 21
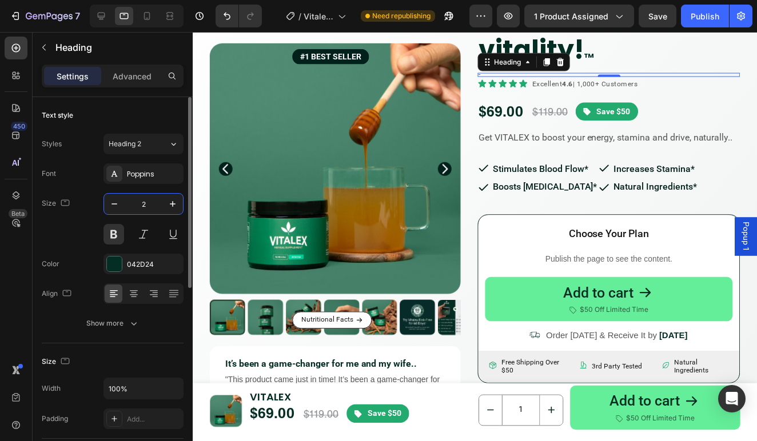
type input "20"
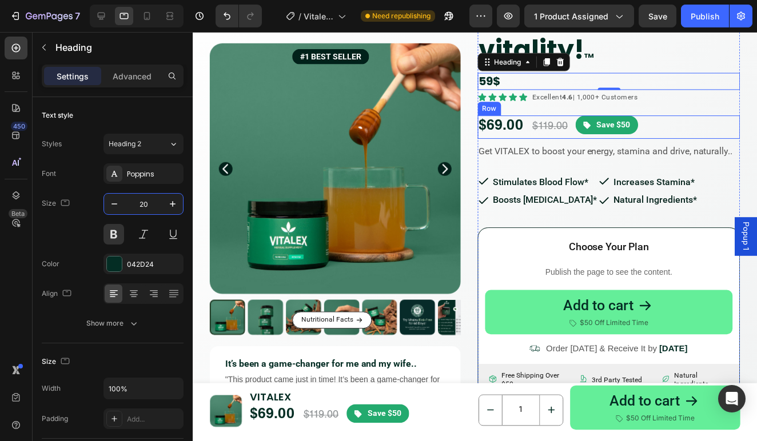
click at [668, 121] on div "$69.00 Product Price Product Price $119.00 Product Price Product Price Save $50…" at bounding box center [611, 127] width 264 height 23
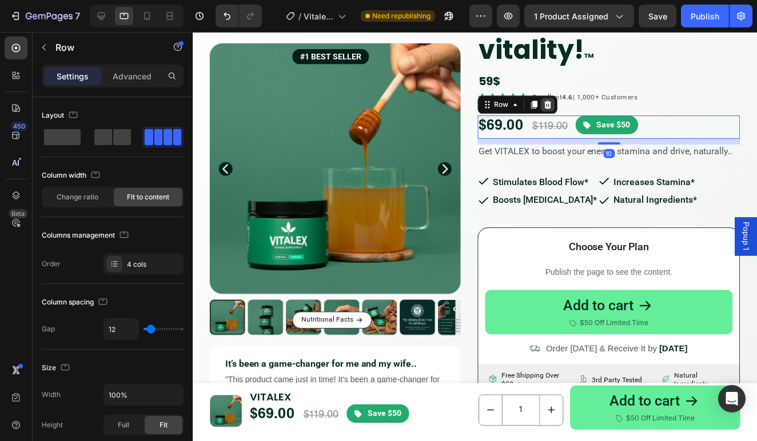
click at [546, 102] on icon at bounding box center [549, 105] width 9 height 9
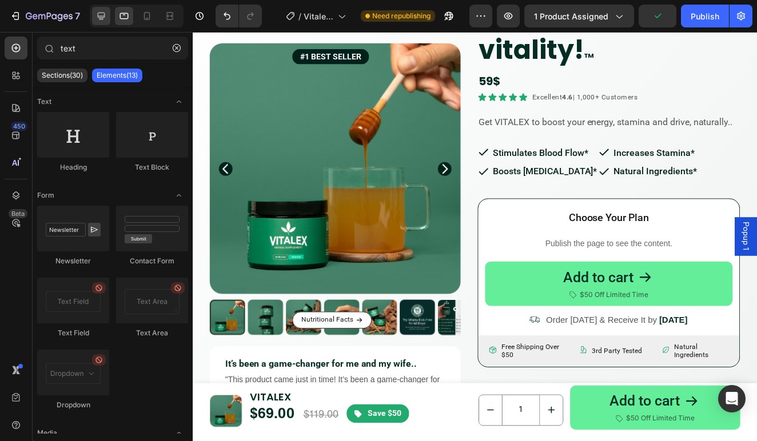
click at [101, 16] on icon at bounding box center [101, 16] width 7 height 7
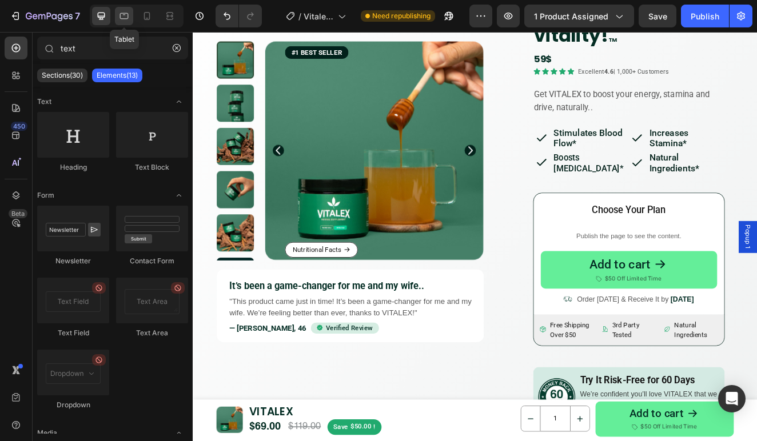
click at [127, 15] on icon at bounding box center [123, 15] width 11 height 11
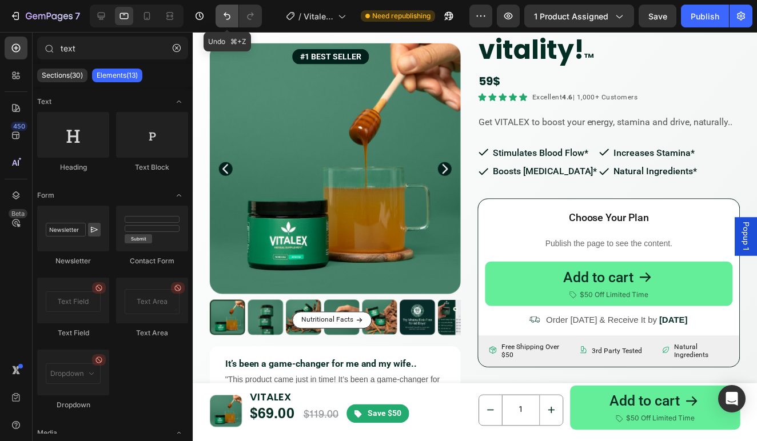
click at [225, 17] on icon "Undo/Redo" at bounding box center [226, 15] width 11 height 11
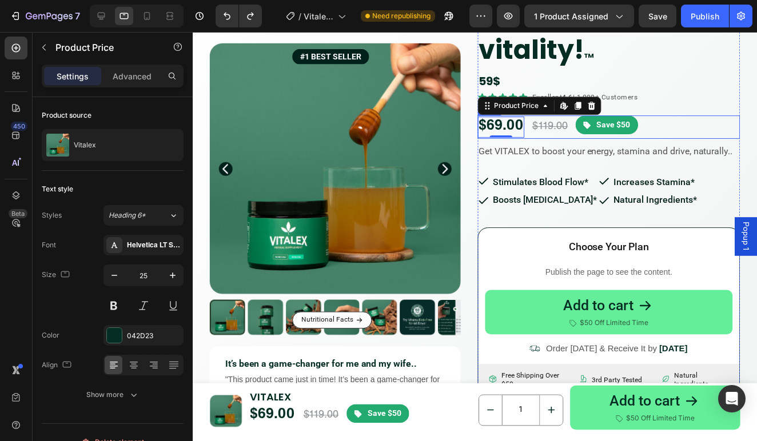
click at [707, 123] on div "$69.00 Product Price Edit content in Shopify 0 Product Price Edit content in Sh…" at bounding box center [611, 127] width 264 height 23
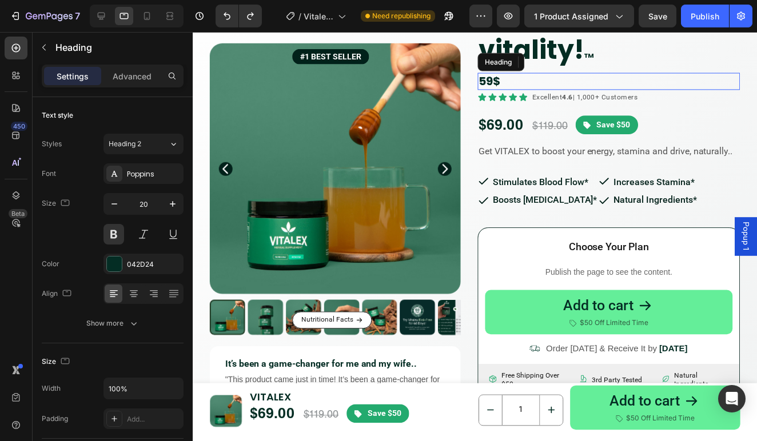
click at [499, 77] on p "59$" at bounding box center [610, 81] width 261 height 15
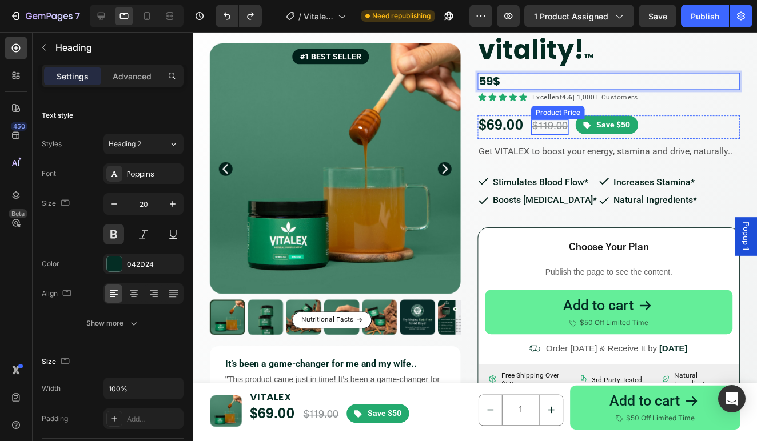
click at [542, 125] on div "$119.00" at bounding box center [552, 127] width 38 height 15
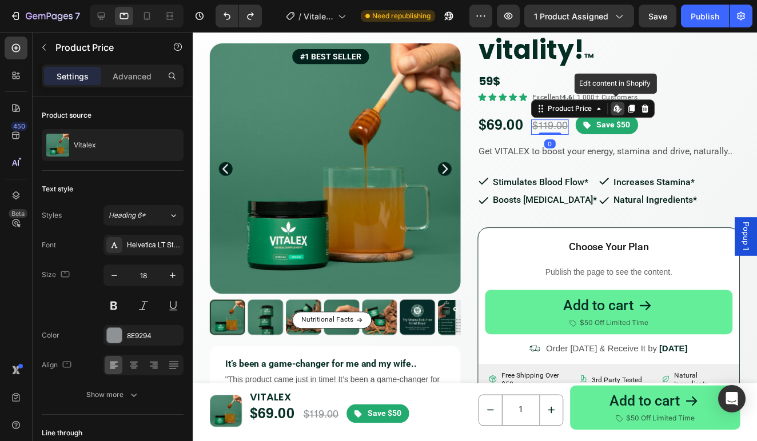
click at [542, 125] on div "$119.00" at bounding box center [552, 127] width 38 height 15
click at [535, 123] on div "$119.00" at bounding box center [552, 127] width 38 height 15
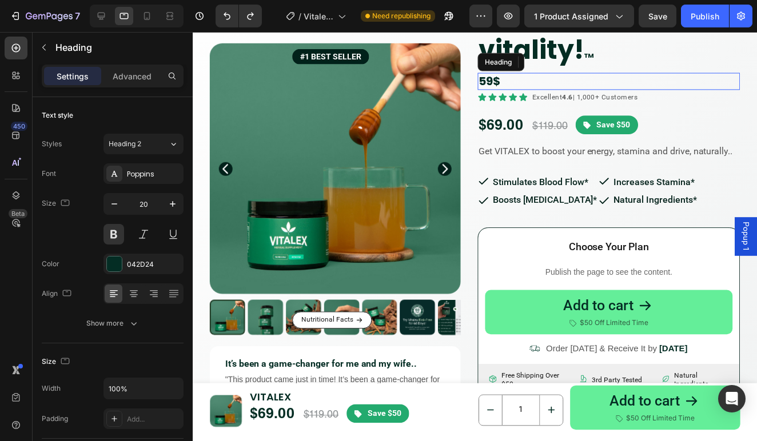
click at [518, 81] on p "59$" at bounding box center [610, 81] width 261 height 15
click at [116, 77] on p "Advanced" at bounding box center [132, 76] width 39 height 12
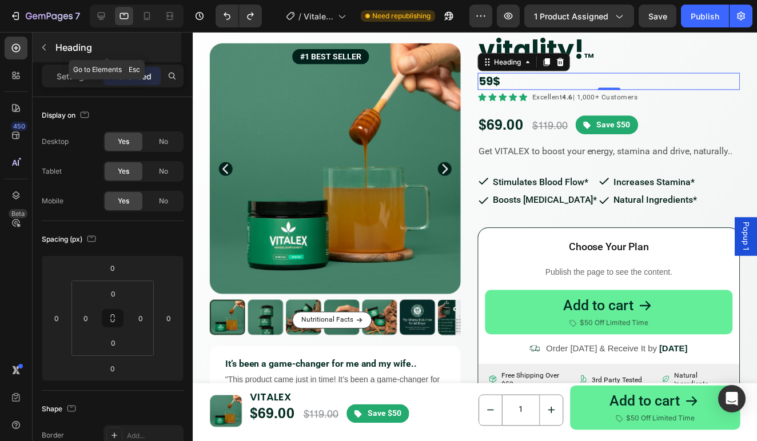
click at [53, 46] on div "Heading" at bounding box center [107, 48] width 149 height 30
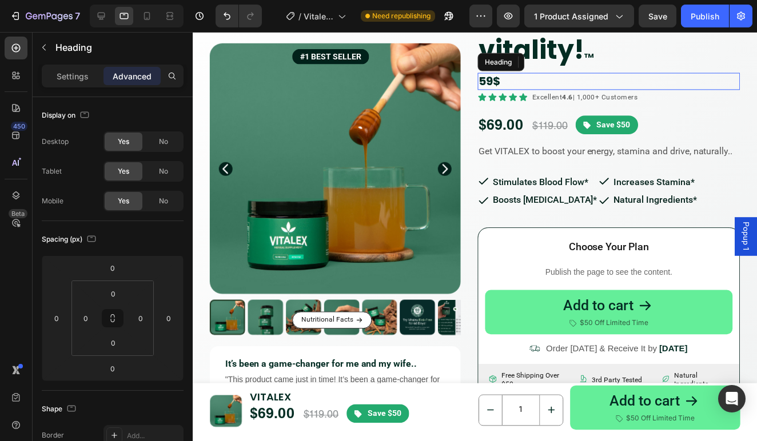
click at [519, 79] on p "59$" at bounding box center [610, 81] width 261 height 15
click at [63, 77] on p "Settings" at bounding box center [73, 76] width 32 height 12
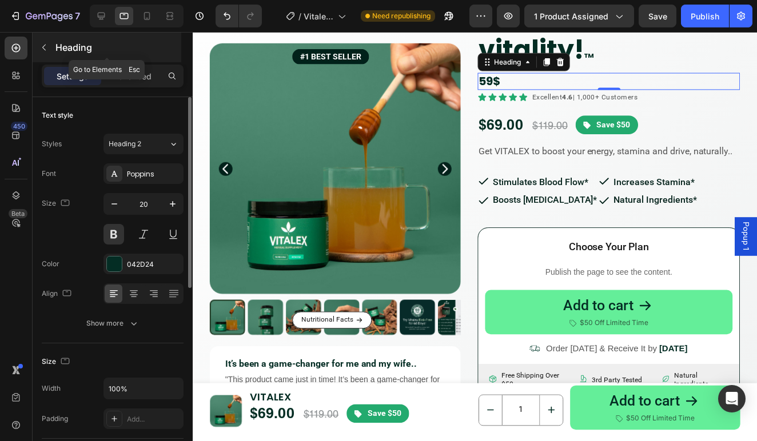
click at [46, 49] on icon "button" at bounding box center [43, 47] width 9 height 9
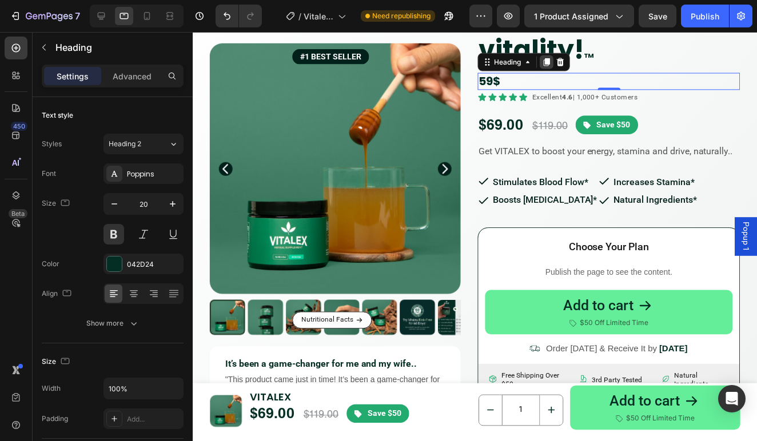
click at [549, 61] on icon at bounding box center [548, 63] width 6 height 8
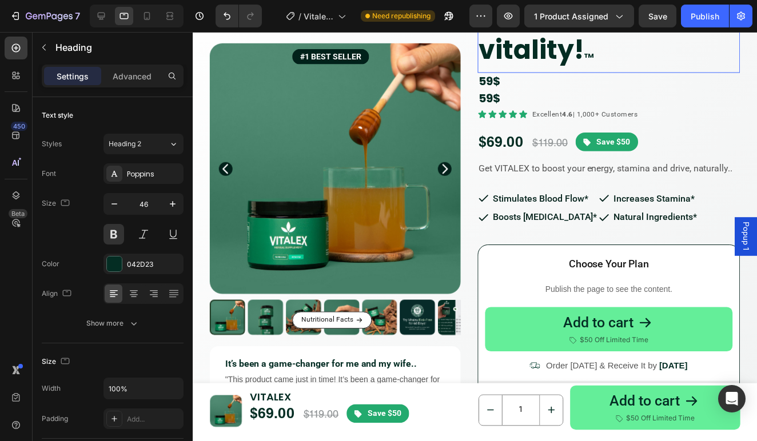
click at [549, 61] on h2 "One click is all it takes! Boost your vitality! TM" at bounding box center [611, 18] width 264 height 110
click at [489, 79] on p "59$" at bounding box center [610, 81] width 261 height 15
click at [494, 78] on p "59$" at bounding box center [610, 81] width 261 height 15
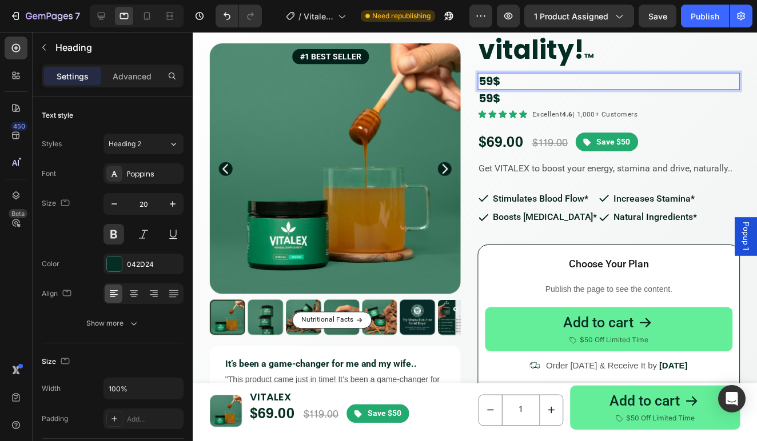
click at [491, 82] on p "59$" at bounding box center [610, 81] width 261 height 15
click at [559, 91] on h2 "59$" at bounding box center [611, 98] width 264 height 17
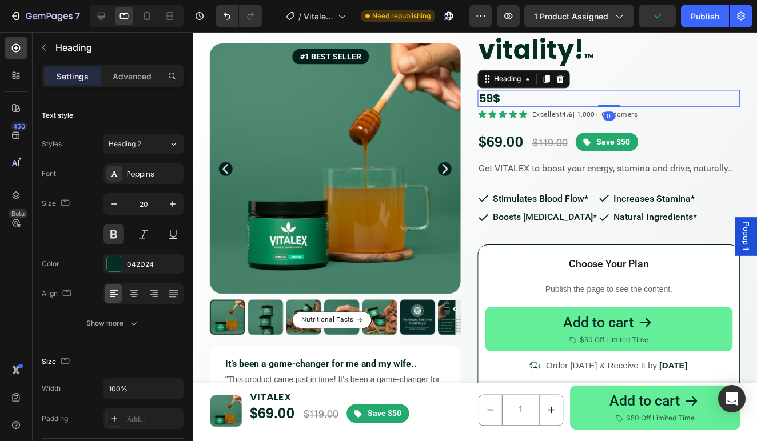
click at [555, 79] on div at bounding box center [548, 80] width 14 height 14
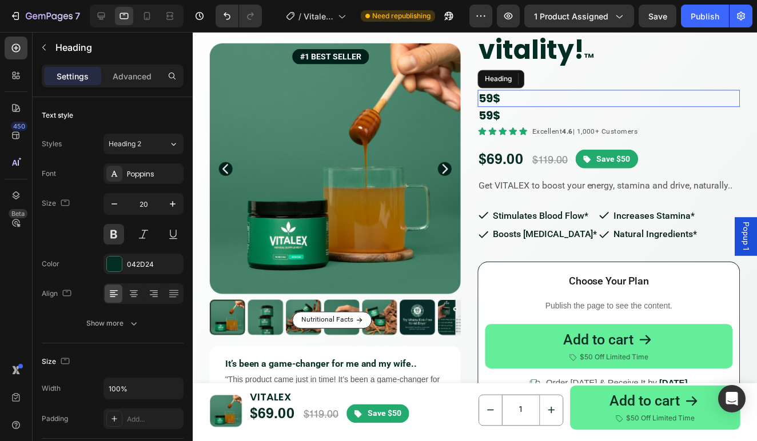
click at [583, 105] on h2 "59$" at bounding box center [611, 98] width 264 height 17
click at [563, 114] on h2 "59$" at bounding box center [611, 115] width 264 height 17
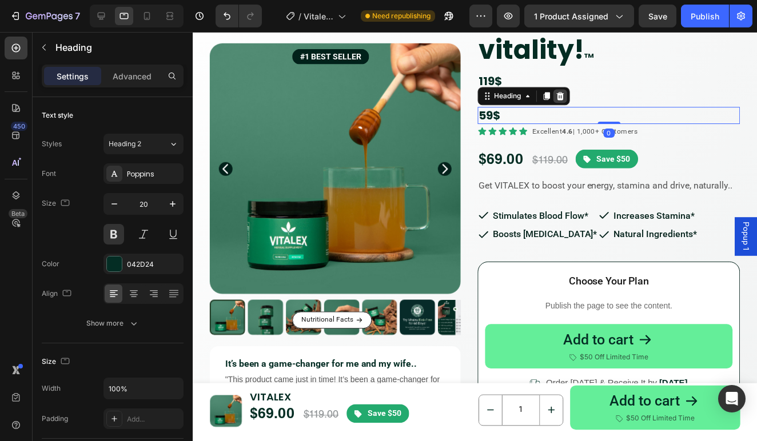
click at [560, 92] on icon at bounding box center [561, 96] width 9 height 9
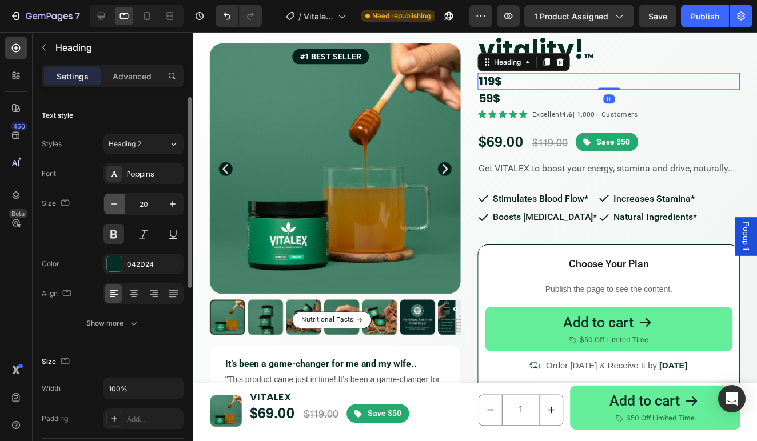
click at [114, 207] on icon "button" at bounding box center [114, 203] width 11 height 11
type input "18"
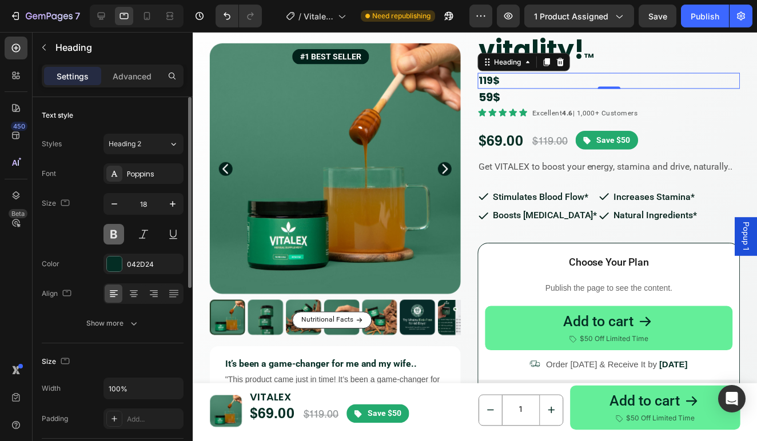
click at [110, 234] on button at bounding box center [113, 234] width 21 height 21
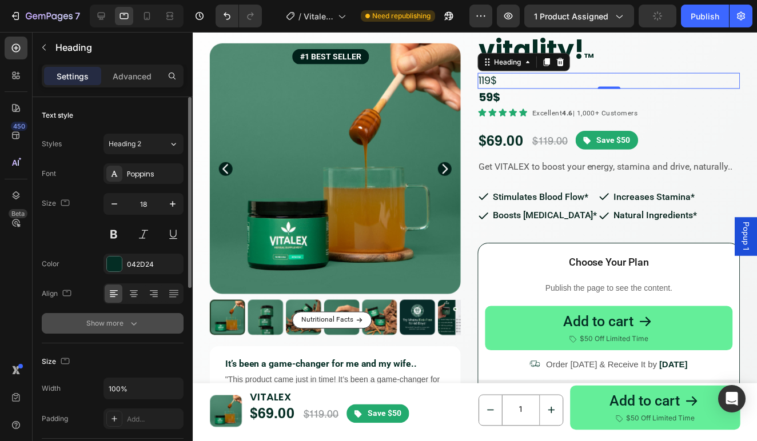
click at [132, 326] on icon "button" at bounding box center [133, 323] width 11 height 11
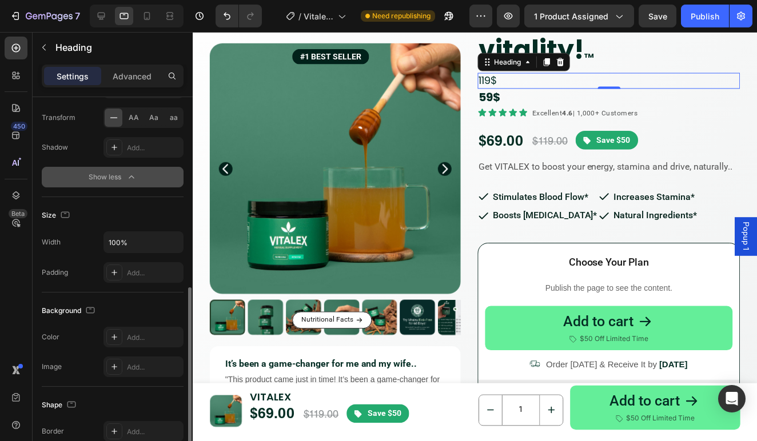
scroll to position [366, 0]
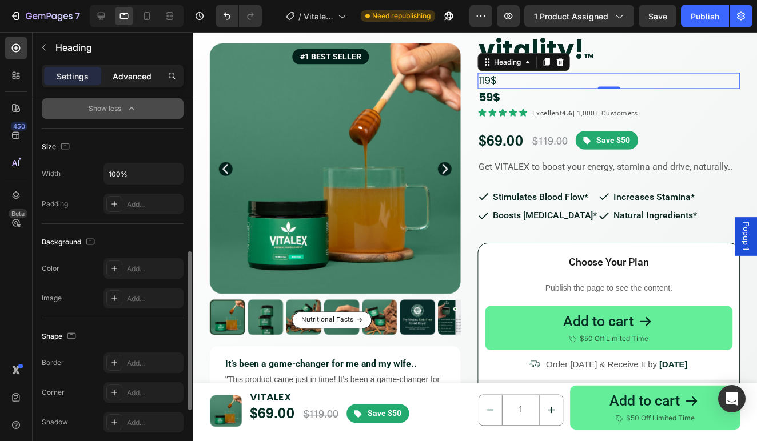
click at [122, 78] on p "Advanced" at bounding box center [132, 76] width 39 height 12
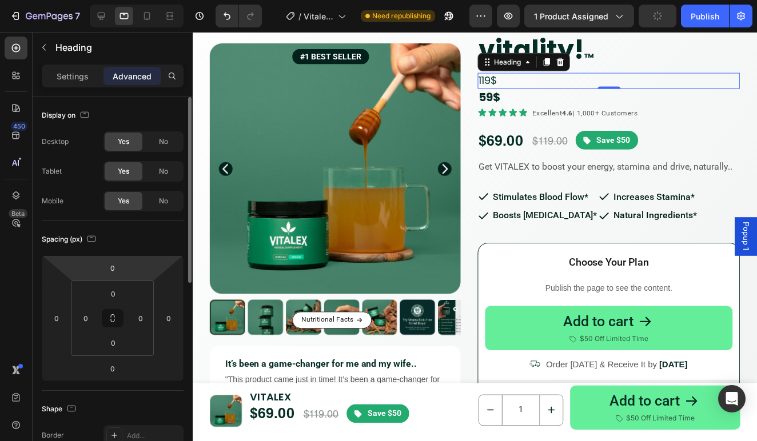
scroll to position [80, 0]
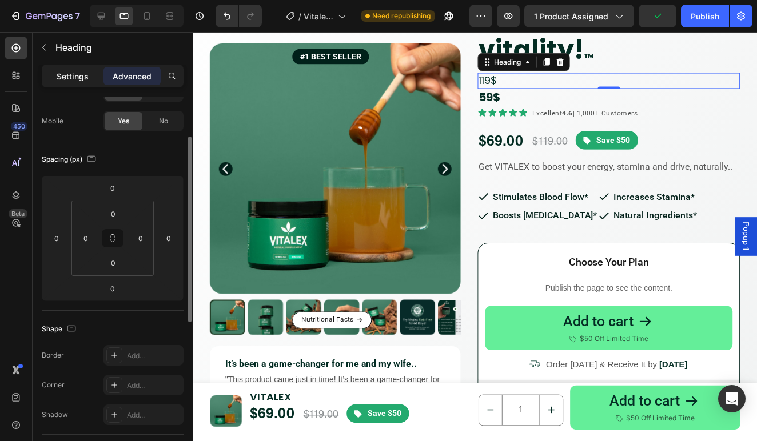
click at [79, 71] on p "Settings" at bounding box center [73, 76] width 32 height 12
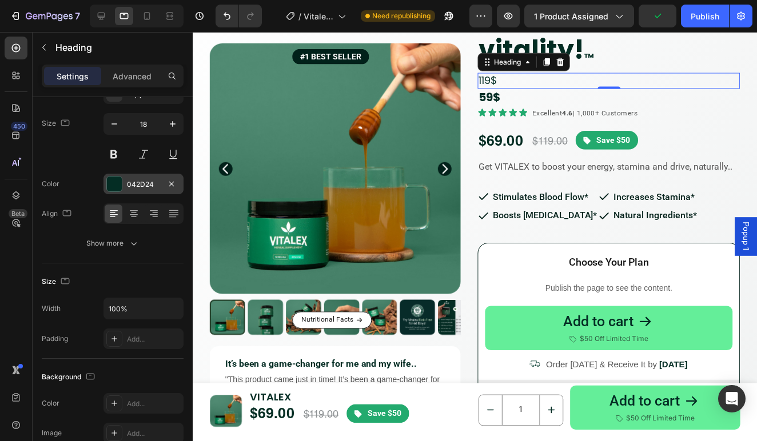
click at [135, 193] on div "042D24" at bounding box center [143, 184] width 80 height 21
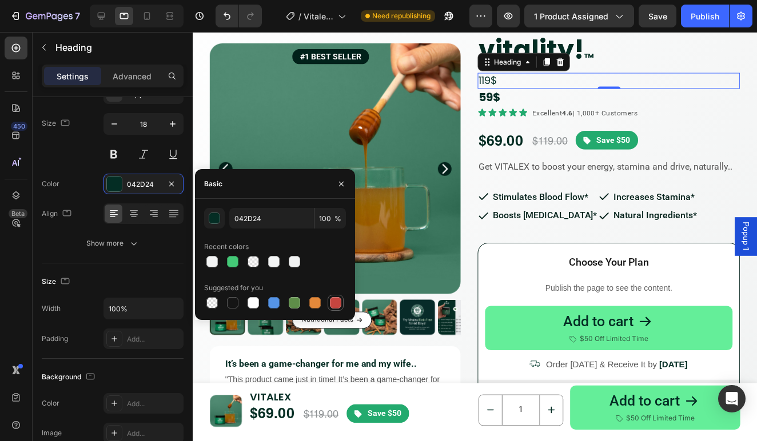
click at [334, 305] on div at bounding box center [335, 302] width 11 height 11
type input "C5453F"
click at [61, 232] on div "Font Poppins Size 18 Color C5453F Align Show more" at bounding box center [113, 168] width 142 height 170
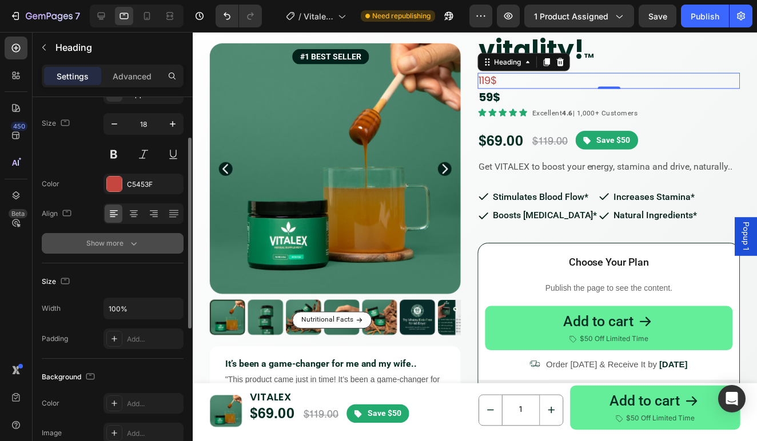
click at [115, 240] on div "Show more" at bounding box center [112, 243] width 53 height 11
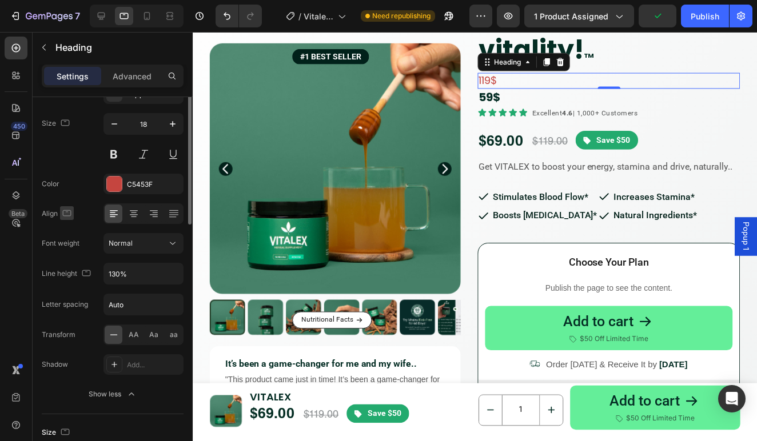
scroll to position [23, 0]
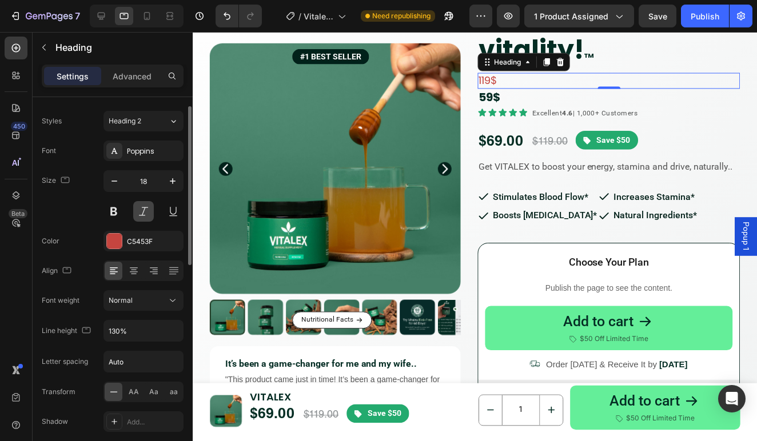
click at [147, 209] on button at bounding box center [143, 211] width 21 height 21
click at [175, 213] on button at bounding box center [173, 211] width 21 height 21
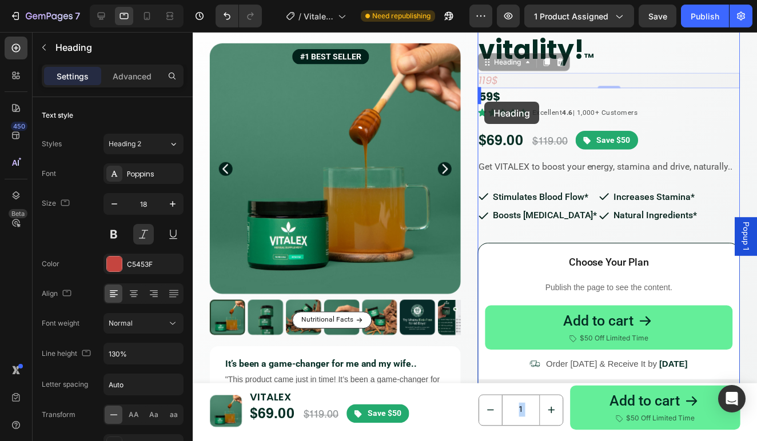
drag, startPoint x: 485, startPoint y: 58, endPoint x: 486, endPoint y: 102, distance: 44.6
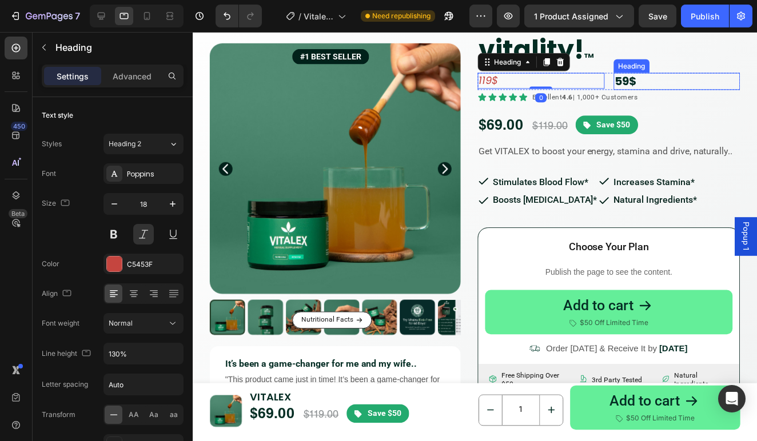
click at [624, 81] on h2 "59$" at bounding box center [679, 81] width 127 height 17
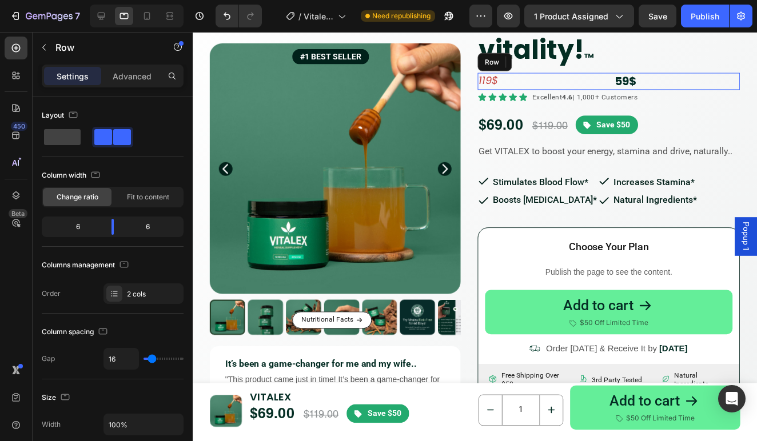
click at [612, 78] on div "119$ Heading 59$ Heading 0 Row" at bounding box center [611, 81] width 264 height 17
click at [638, 83] on h2 "59$" at bounding box center [679, 81] width 127 height 17
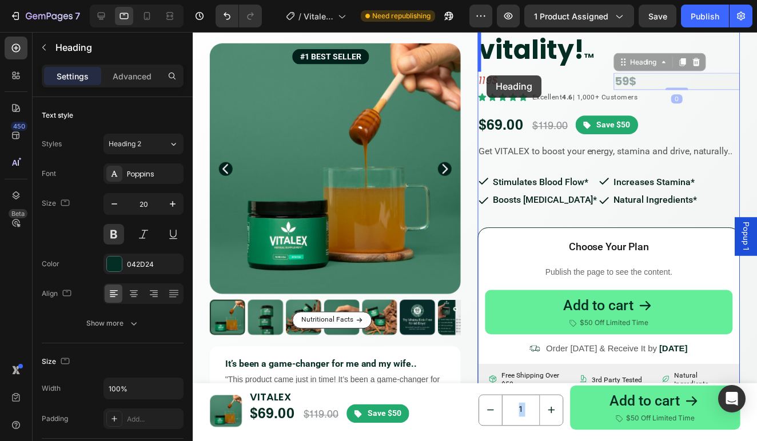
scroll to position [117, 0]
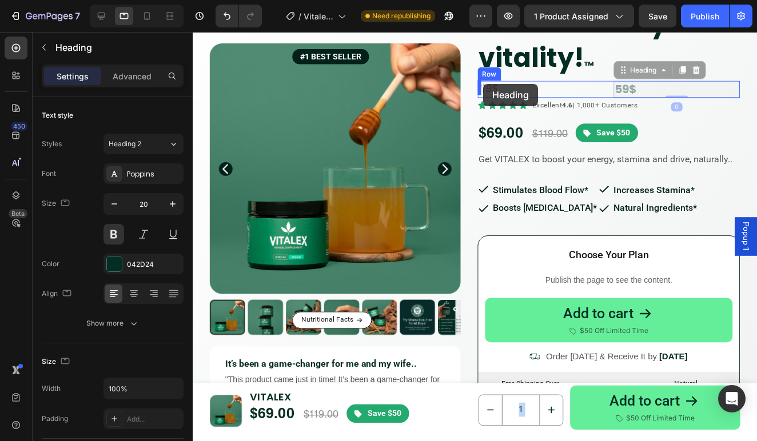
drag, startPoint x: 624, startPoint y: 60, endPoint x: 485, endPoint y: 84, distance: 141.5
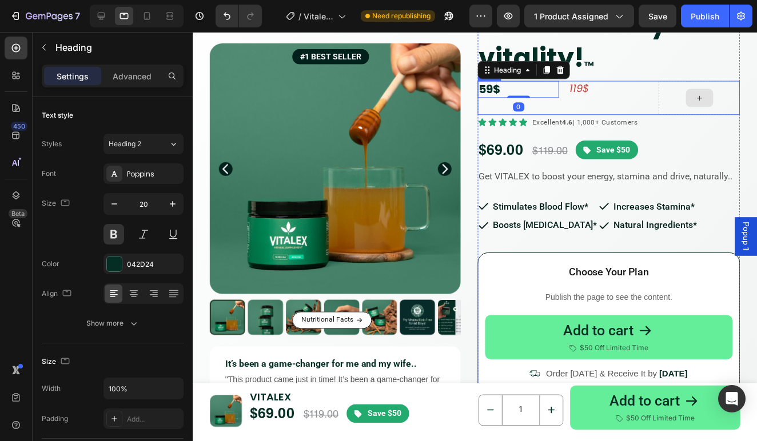
click at [697, 101] on icon at bounding box center [701, 99] width 9 height 10
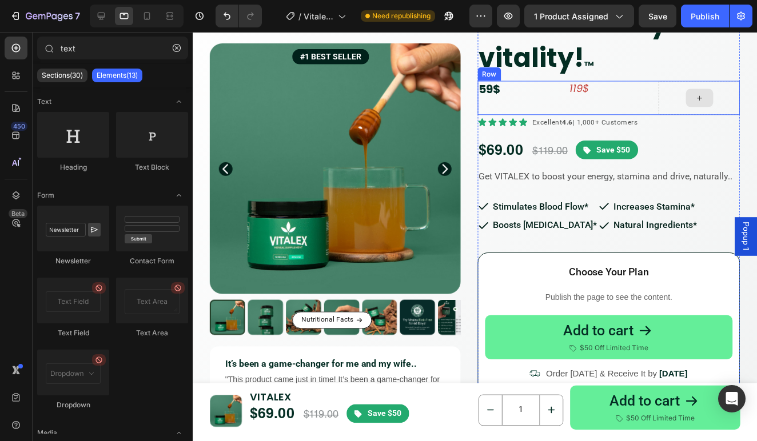
click at [676, 106] on div at bounding box center [702, 98] width 82 height 34
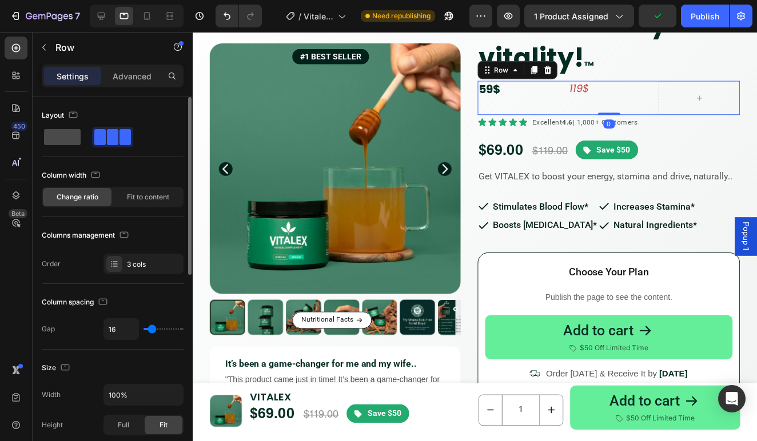
click at [65, 136] on span at bounding box center [62, 137] width 37 height 16
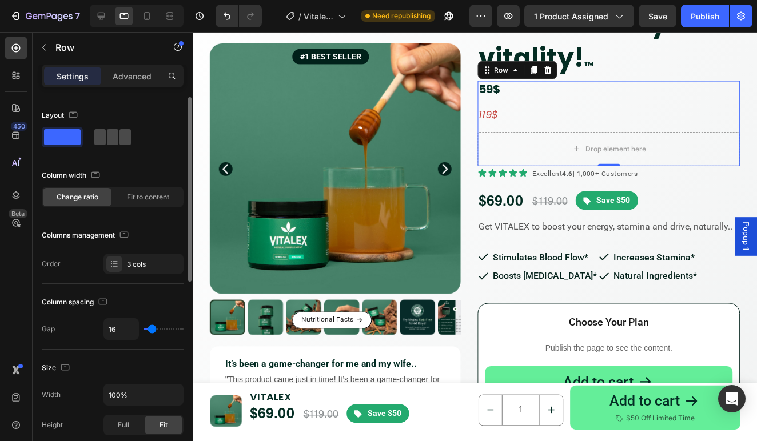
click at [107, 138] on span at bounding box center [112, 137] width 11 height 16
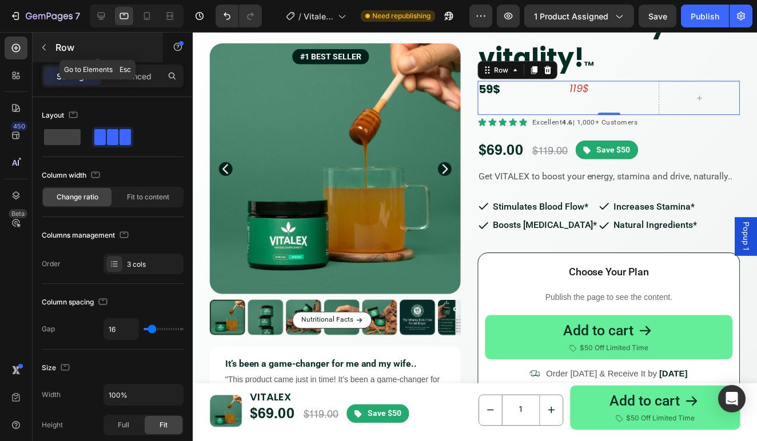
click at [54, 46] on div "Row" at bounding box center [98, 48] width 130 height 30
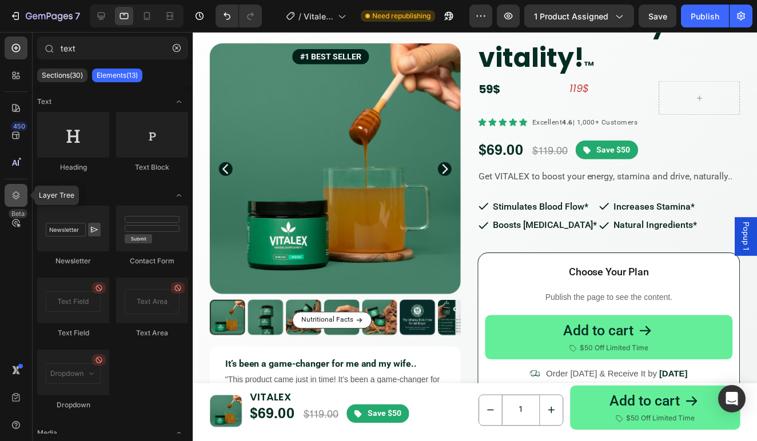
click at [15, 200] on icon at bounding box center [15, 195] width 11 height 11
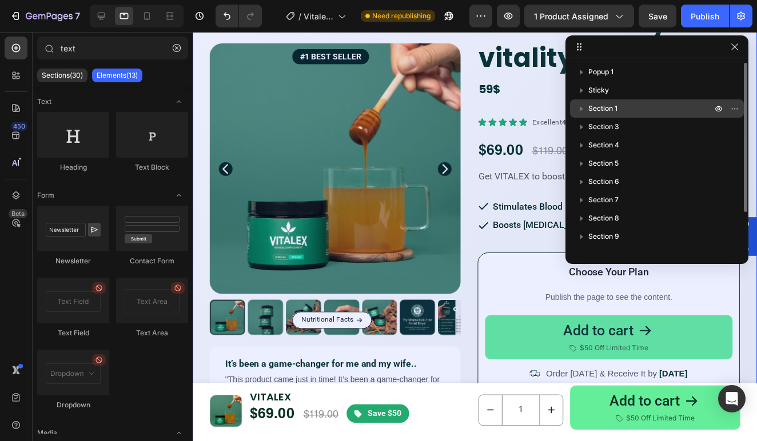
click at [584, 109] on icon "button" at bounding box center [581, 108] width 11 height 11
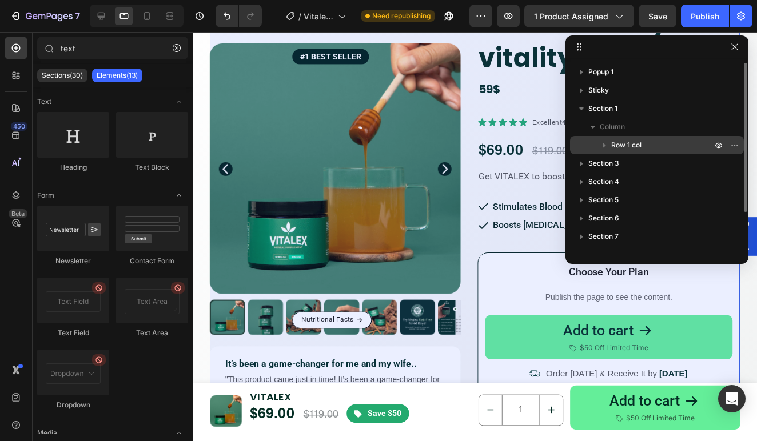
click at [601, 143] on icon "button" at bounding box center [604, 144] width 11 height 11
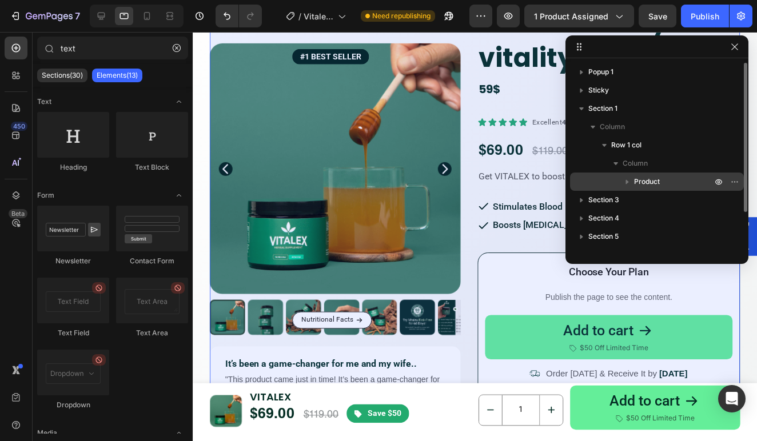
click at [629, 184] on icon "button" at bounding box center [626, 181] width 11 height 11
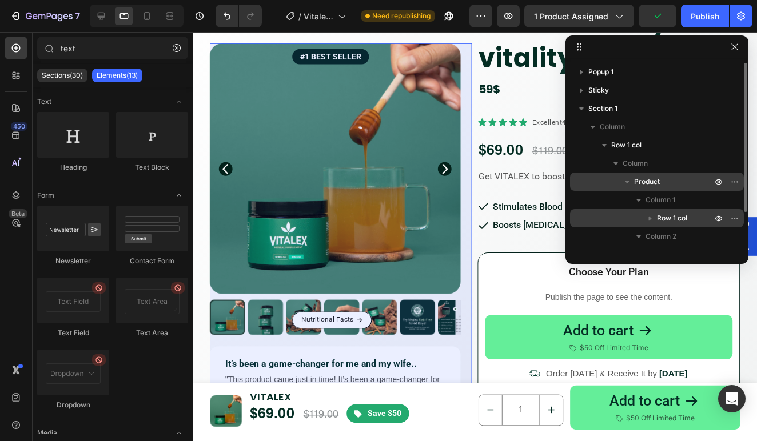
click at [649, 217] on icon "button" at bounding box center [650, 219] width 3 height 5
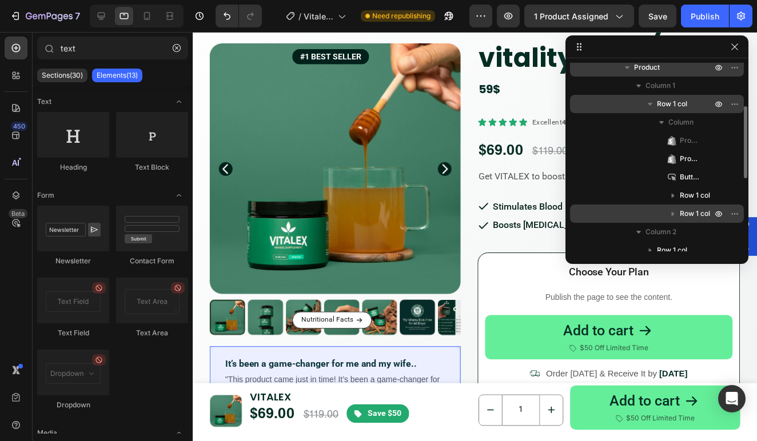
scroll to position [137, 0]
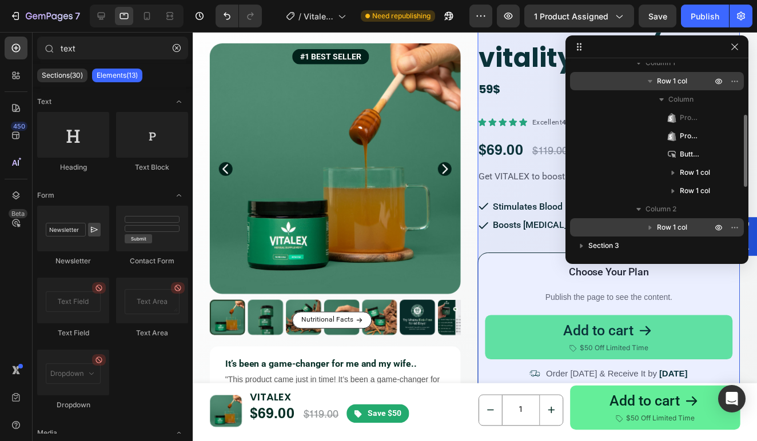
click at [653, 226] on icon "button" at bounding box center [649, 227] width 11 height 11
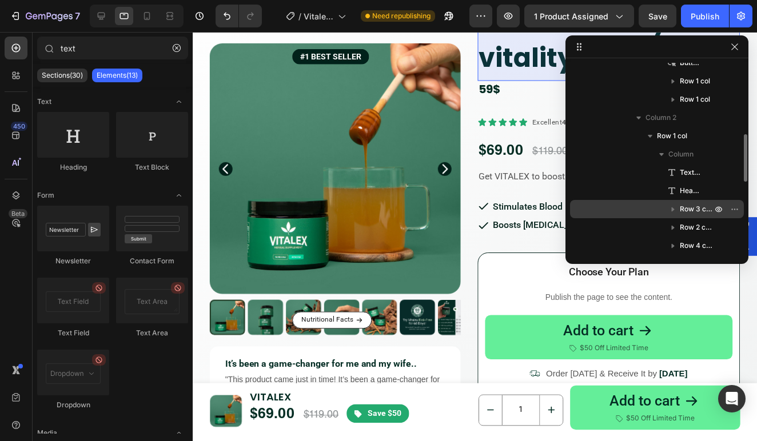
scroll to position [240, 0]
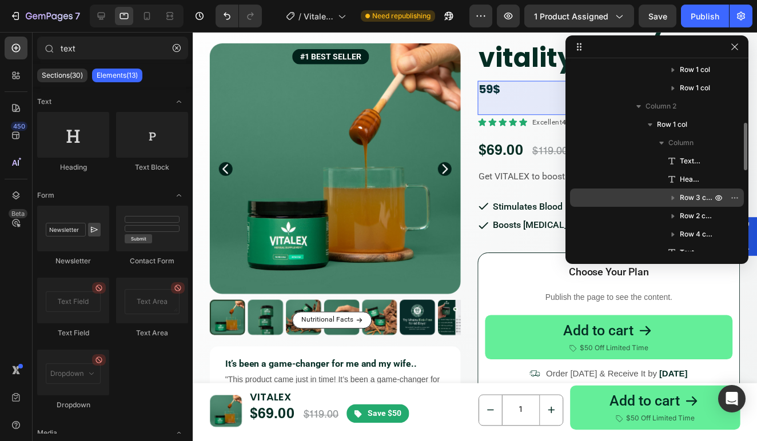
click at [686, 198] on span "Row 3 cols" at bounding box center [697, 197] width 34 height 11
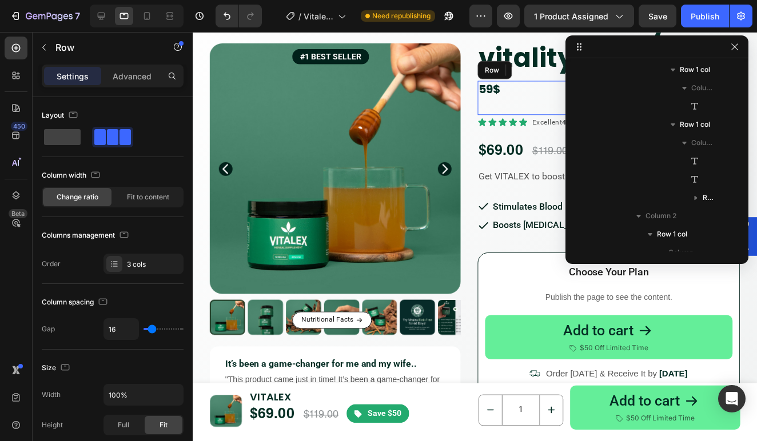
scroll to position [399, 0]
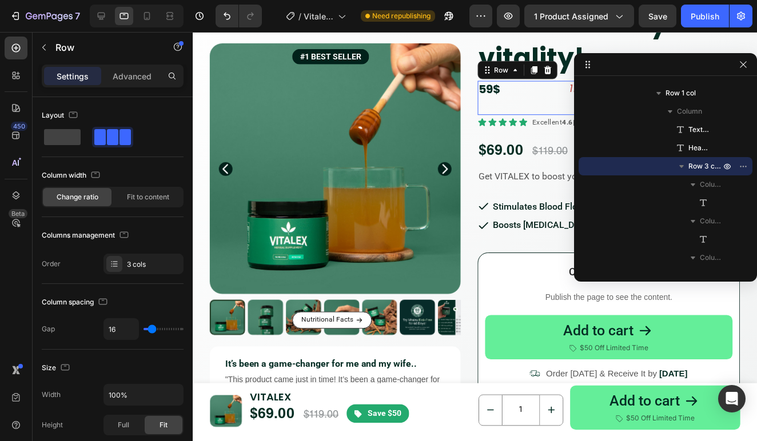
drag, startPoint x: 662, startPoint y: 49, endPoint x: 720, endPoint y: 75, distance: 63.7
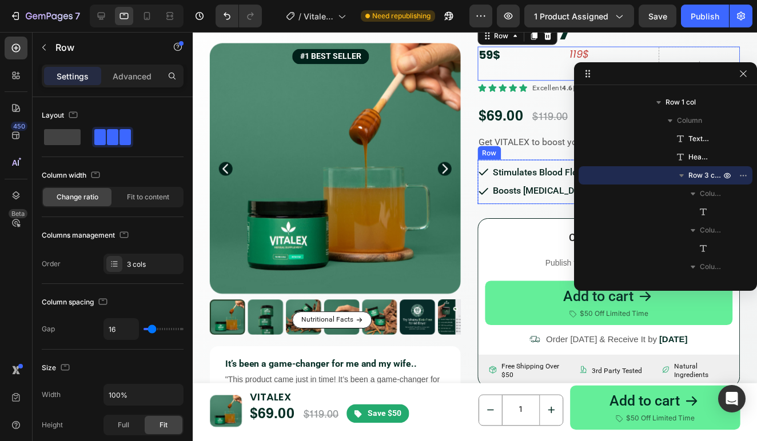
scroll to position [129, 0]
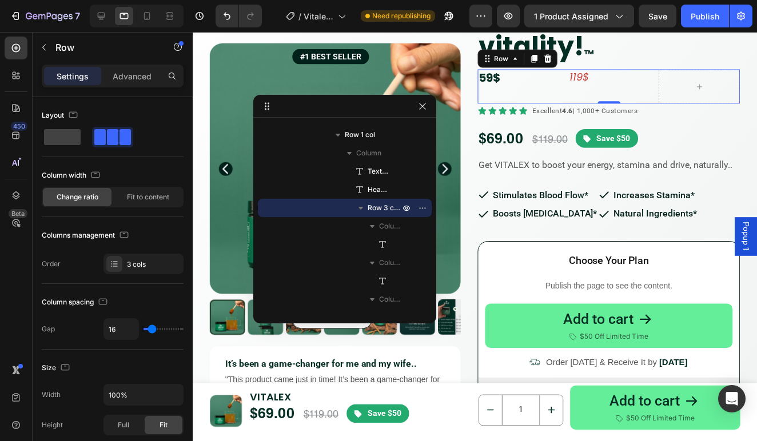
drag, startPoint x: 655, startPoint y: 78, endPoint x: 334, endPoint y: 110, distance: 322.4
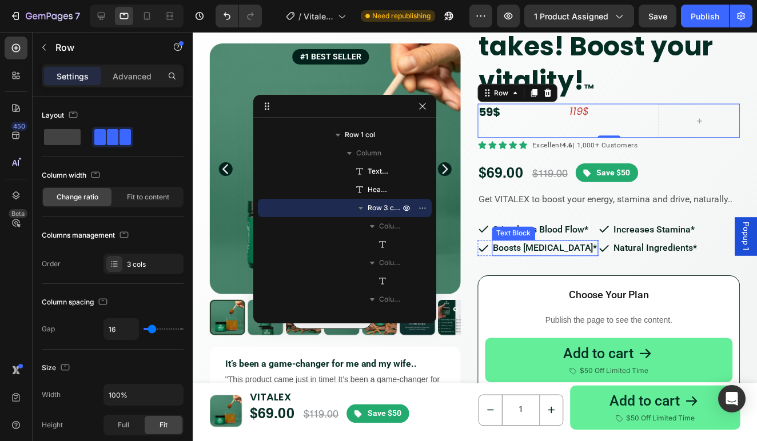
scroll to position [37, 0]
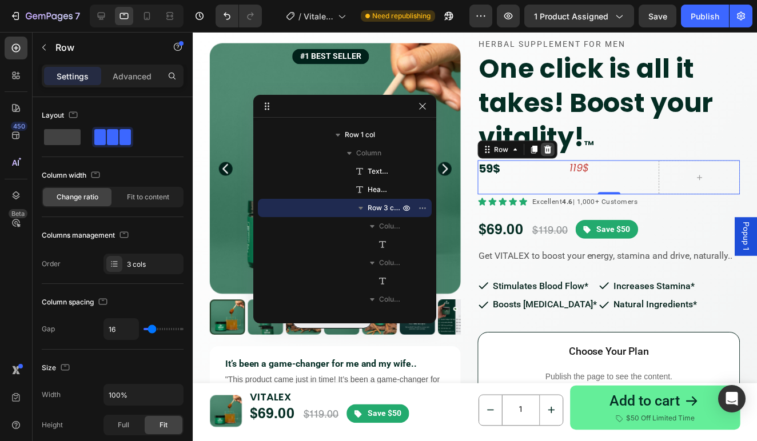
click at [548, 148] on icon at bounding box center [549, 150] width 7 height 8
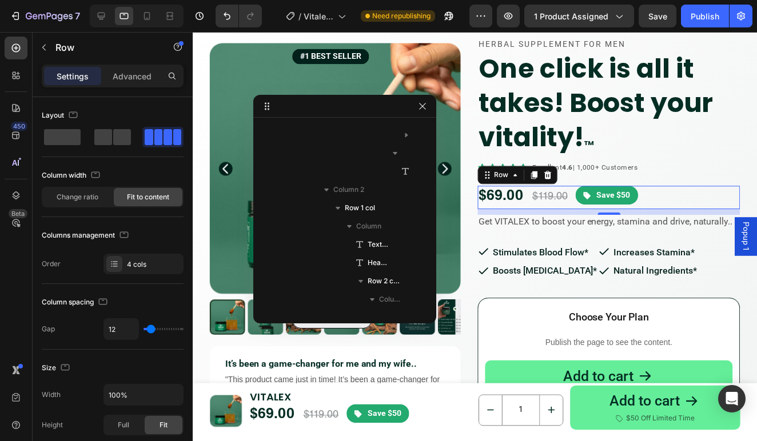
scroll to position [747, 0]
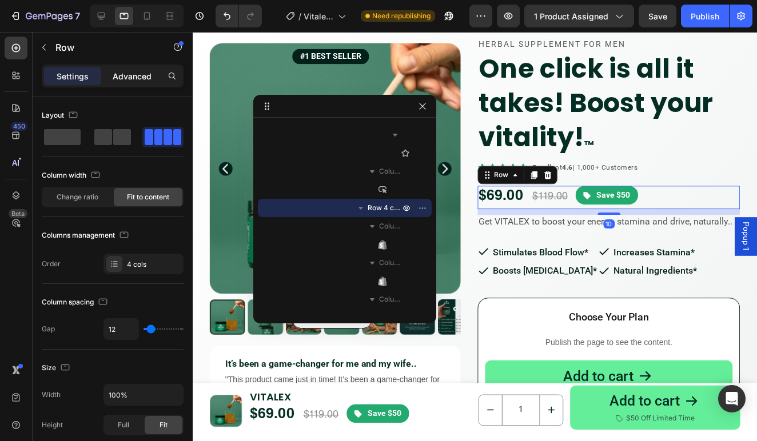
click at [131, 78] on p "Advanced" at bounding box center [132, 76] width 39 height 12
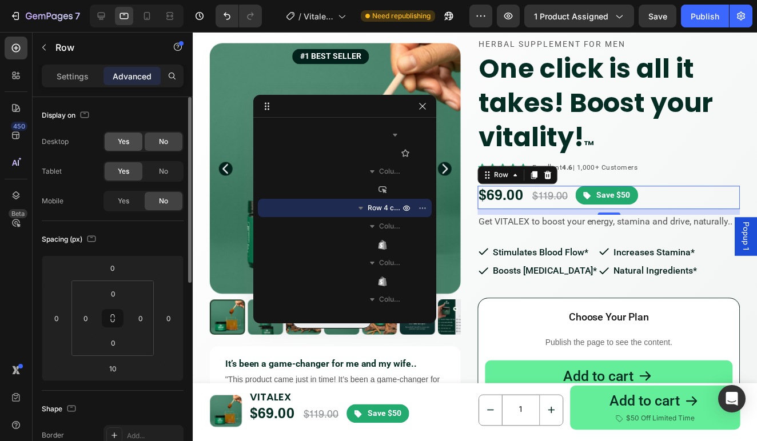
click at [129, 147] on div "Yes" at bounding box center [124, 142] width 38 height 18
click at [118, 202] on span "Yes" at bounding box center [123, 201] width 11 height 10
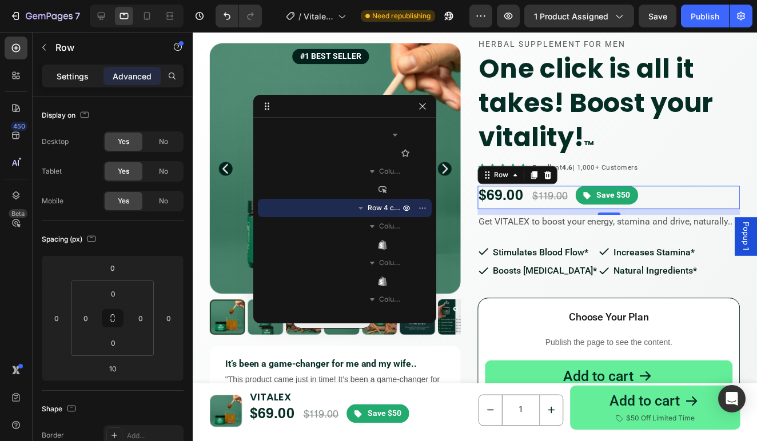
click at [67, 77] on p "Settings" at bounding box center [73, 76] width 32 height 12
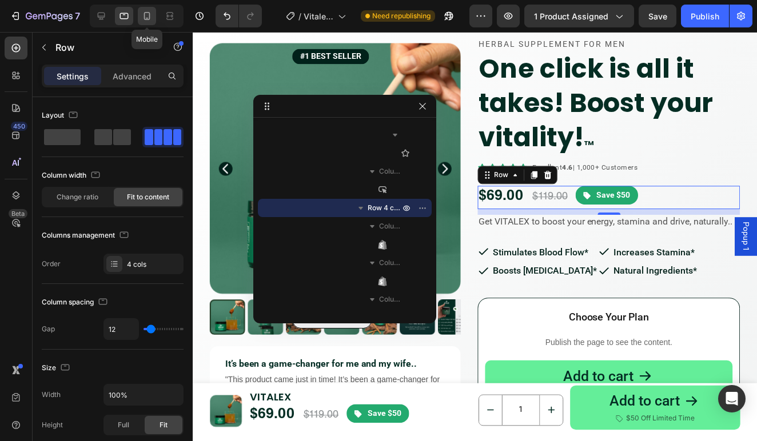
click at [147, 15] on icon at bounding box center [146, 15] width 11 height 11
type input "0"
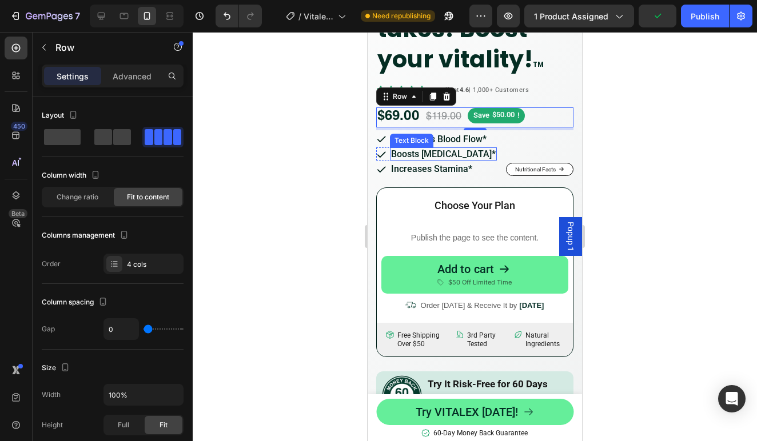
scroll to position [277, 0]
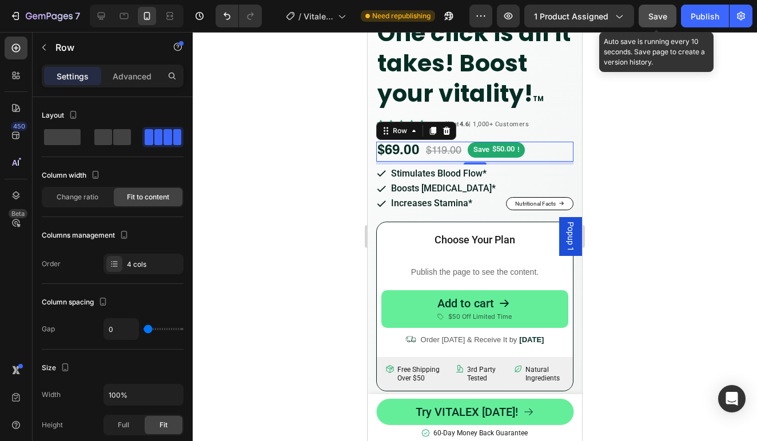
click at [662, 16] on span "Save" at bounding box center [657, 16] width 19 height 10
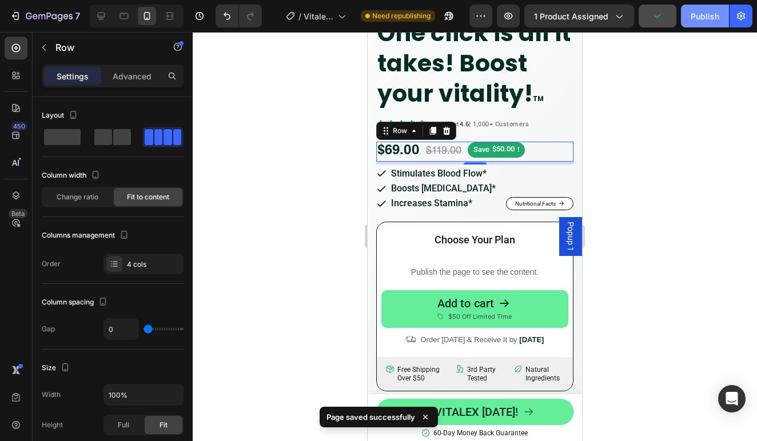
click at [705, 22] on div "Publish" at bounding box center [705, 16] width 29 height 12
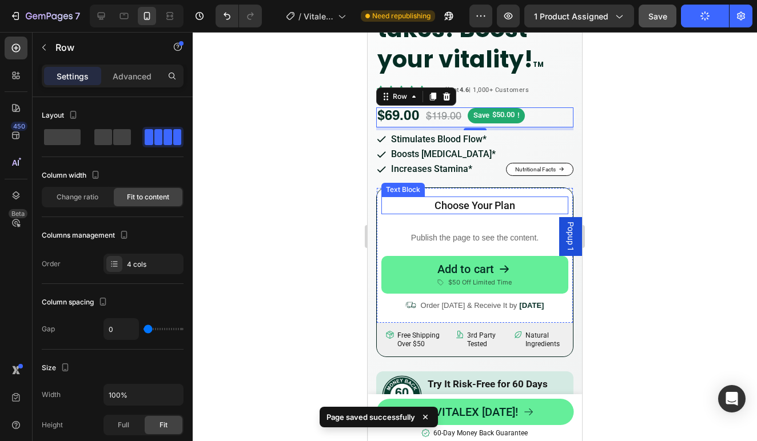
scroll to position [289, 0]
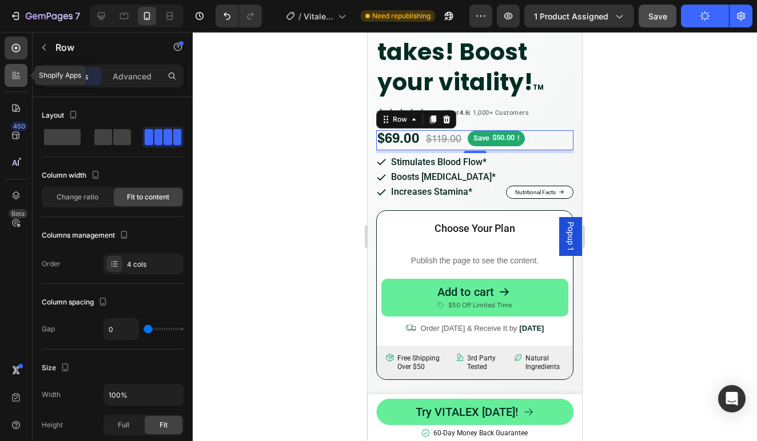
click at [19, 74] on icon at bounding box center [15, 75] width 11 height 11
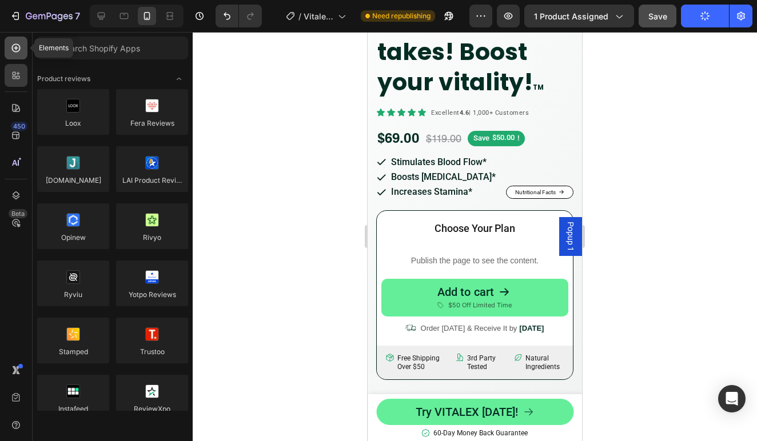
click at [15, 56] on div at bounding box center [16, 48] width 23 height 23
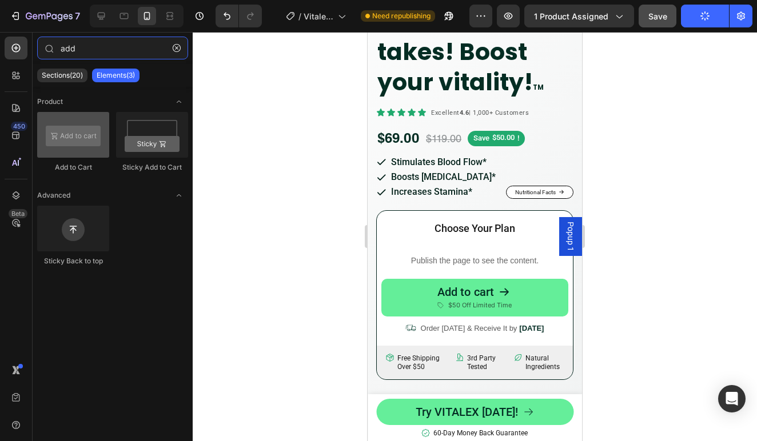
type input "add"
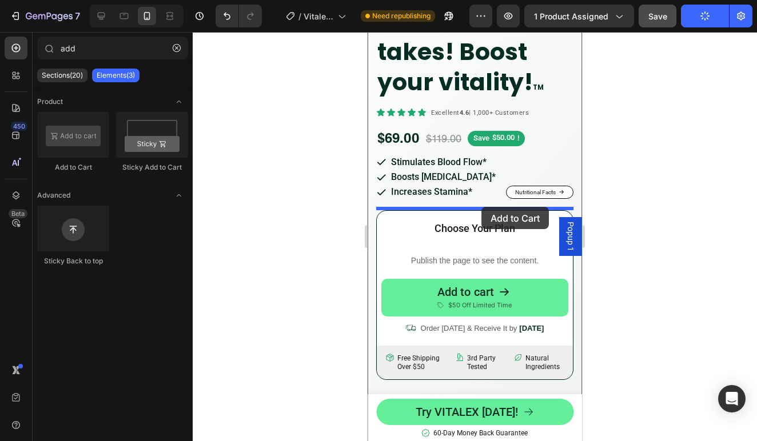
drag, startPoint x: 448, startPoint y: 177, endPoint x: 481, endPoint y: 207, distance: 44.5
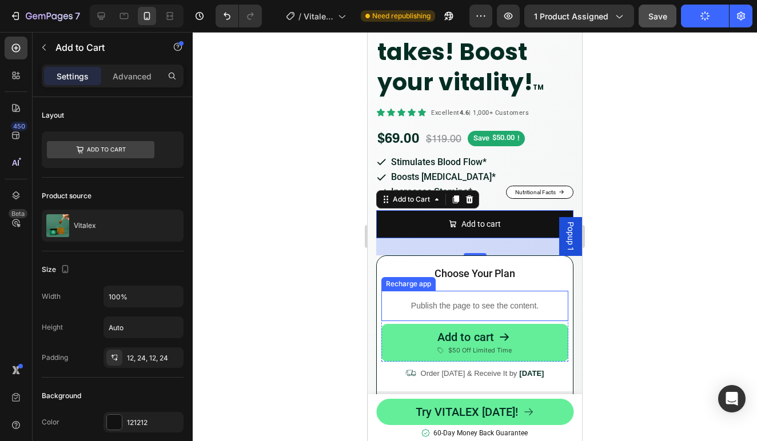
scroll to position [277, 0]
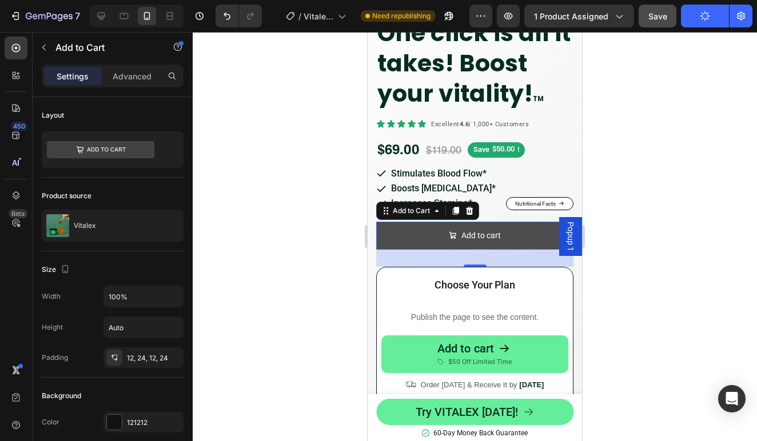
click at [501, 233] on button "Add to cart" at bounding box center [474, 236] width 197 height 28
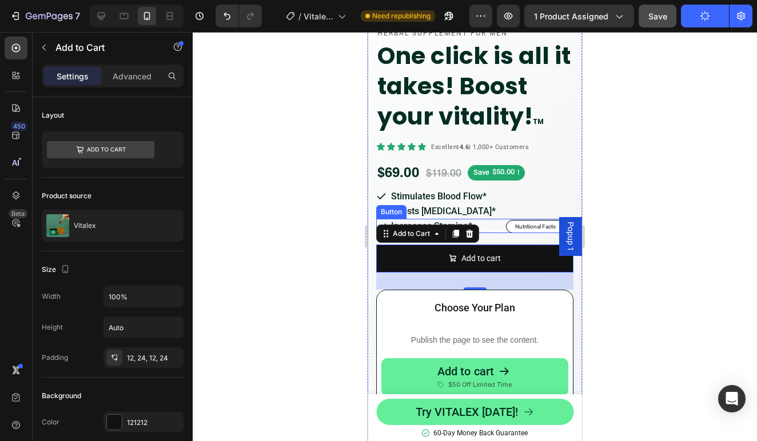
scroll to position [243, 0]
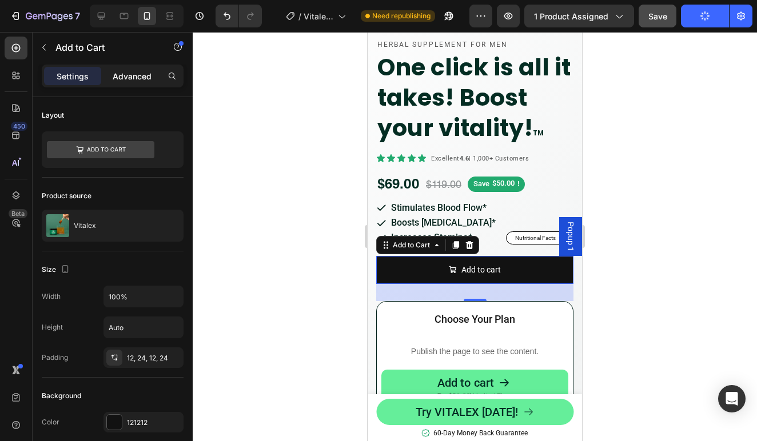
click at [122, 82] on div "Advanced" at bounding box center [131, 76] width 57 height 18
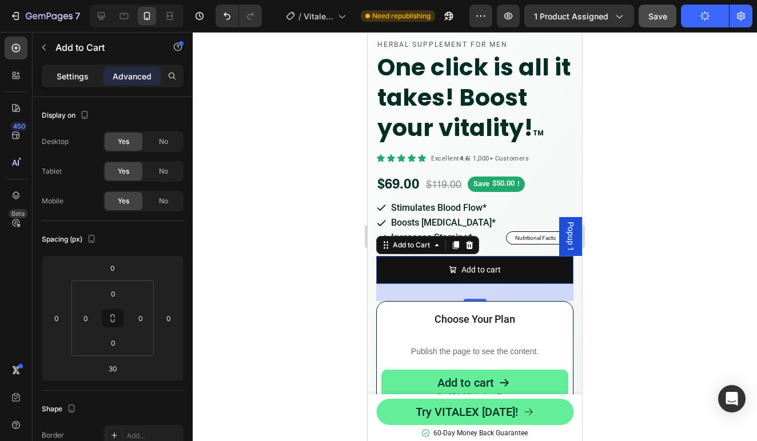
click at [79, 79] on p "Settings" at bounding box center [73, 76] width 32 height 12
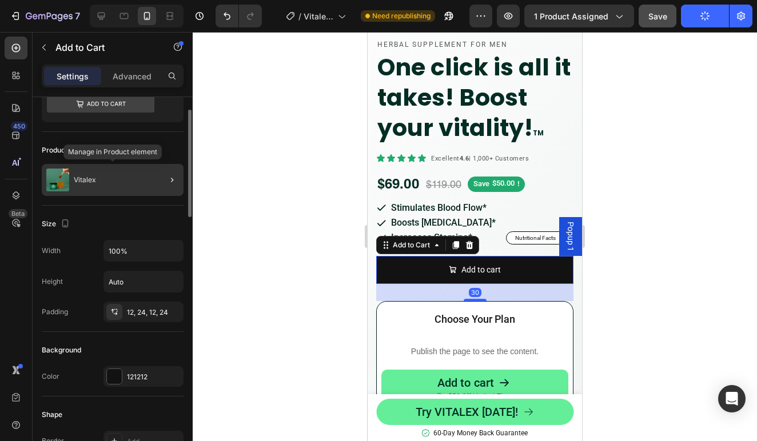
scroll to position [80, 0]
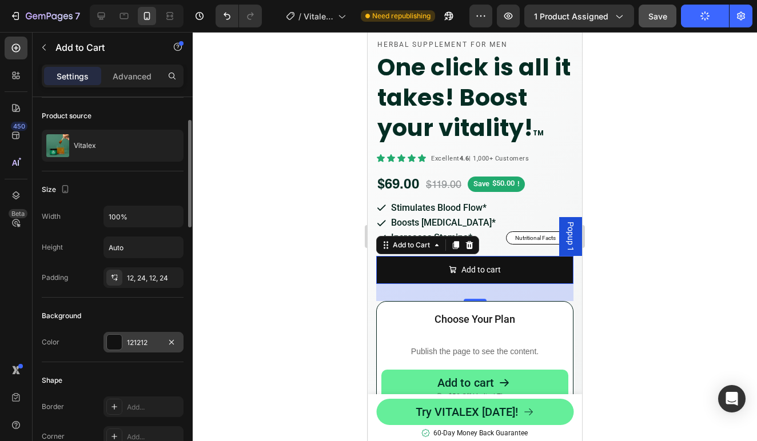
click at [162, 350] on div "121212" at bounding box center [143, 342] width 80 height 21
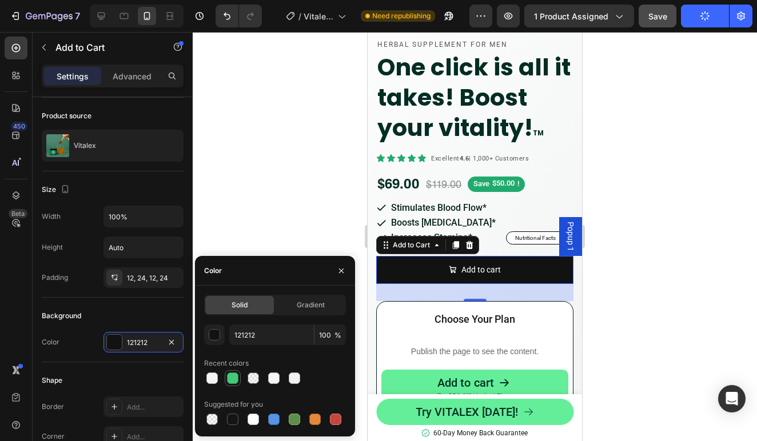
click at [234, 380] on div at bounding box center [232, 378] width 11 height 11
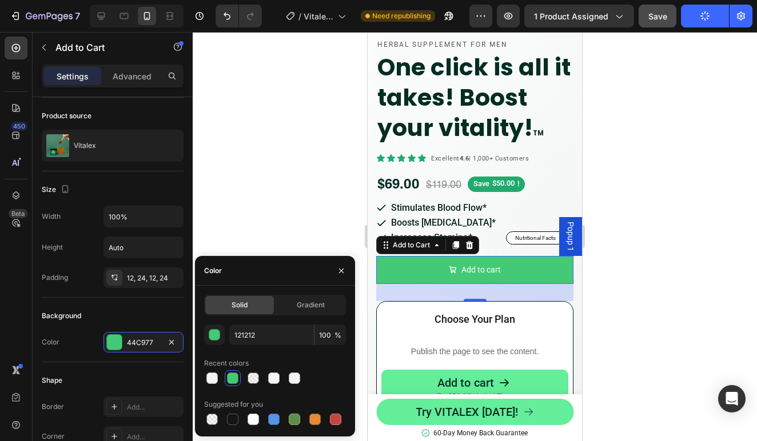
type input "44C977"
click at [79, 236] on div "Width 100% Height Auto Padding 12, 24, 12, 24" at bounding box center [113, 247] width 142 height 82
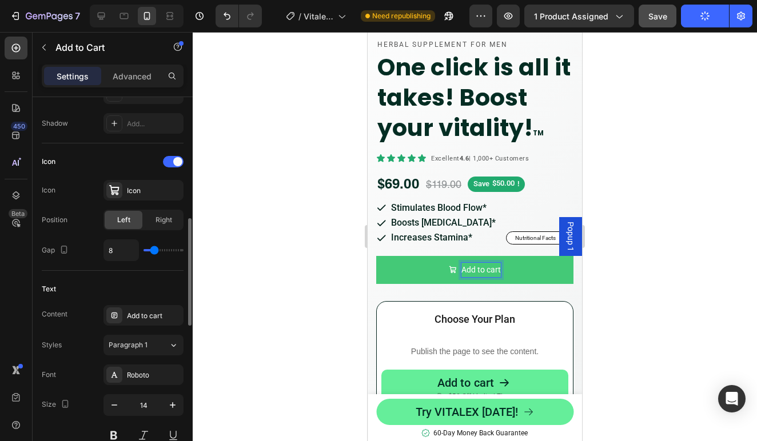
scroll to position [446, 0]
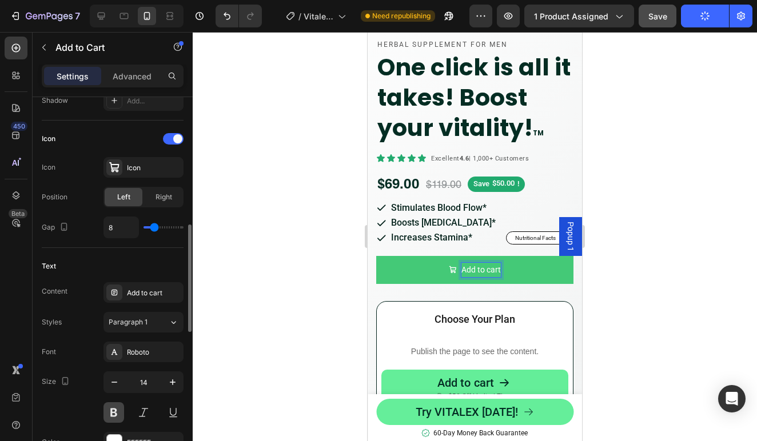
click at [119, 411] on button at bounding box center [113, 412] width 21 height 21
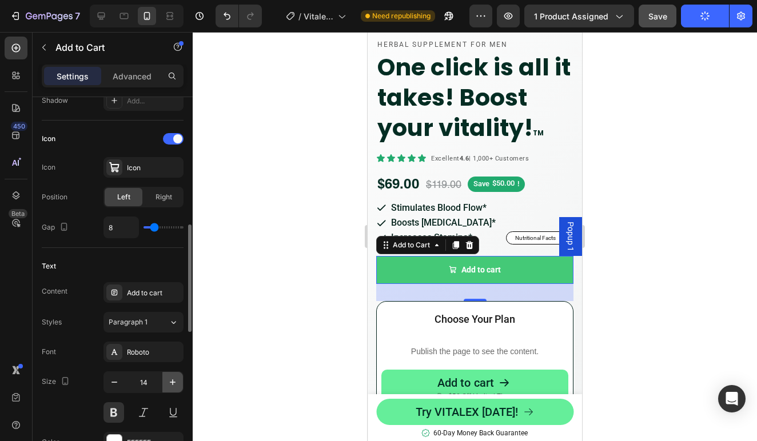
click at [174, 379] on icon "button" at bounding box center [172, 382] width 11 height 11
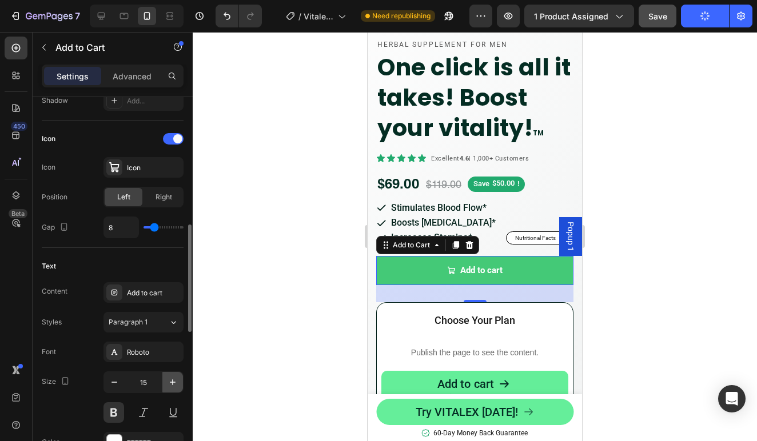
type input "16"
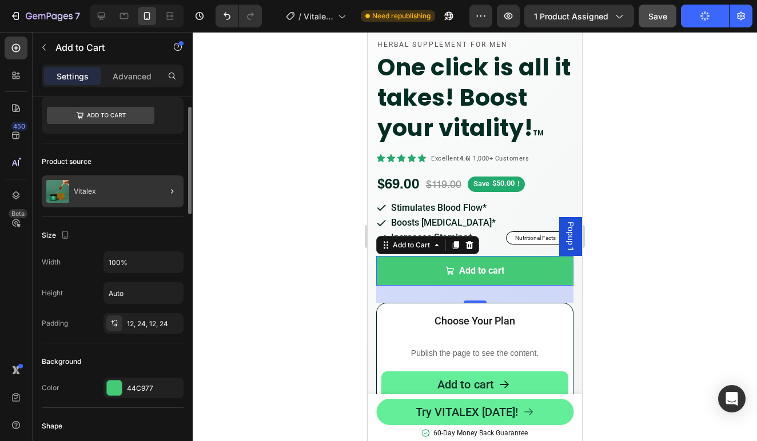
scroll to position [0, 0]
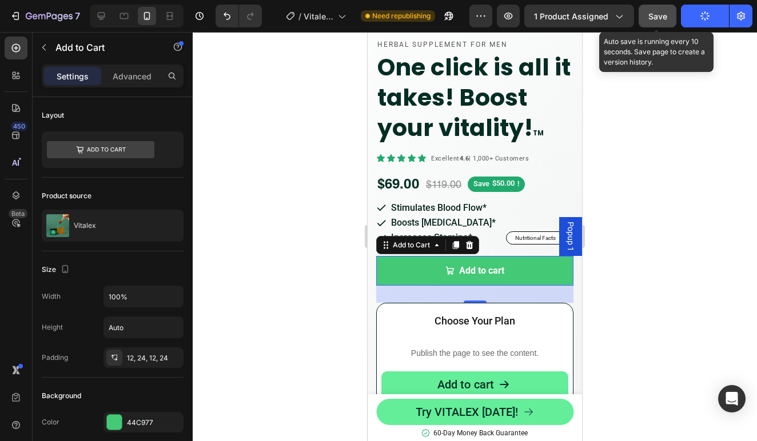
click at [664, 14] on span "Save" at bounding box center [657, 16] width 19 height 10
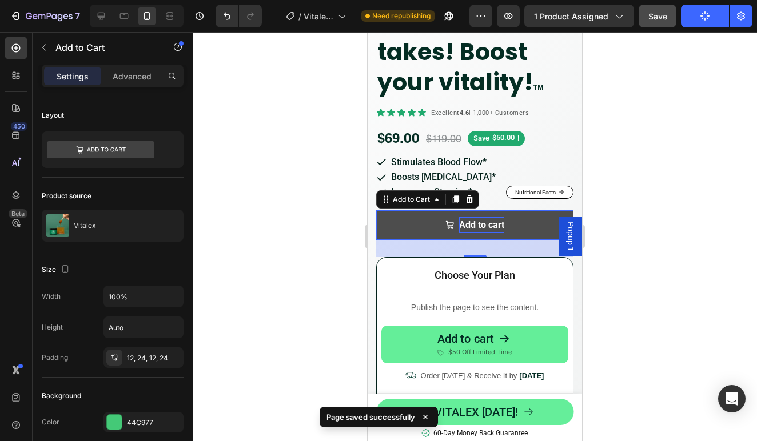
scroll to position [334, 0]
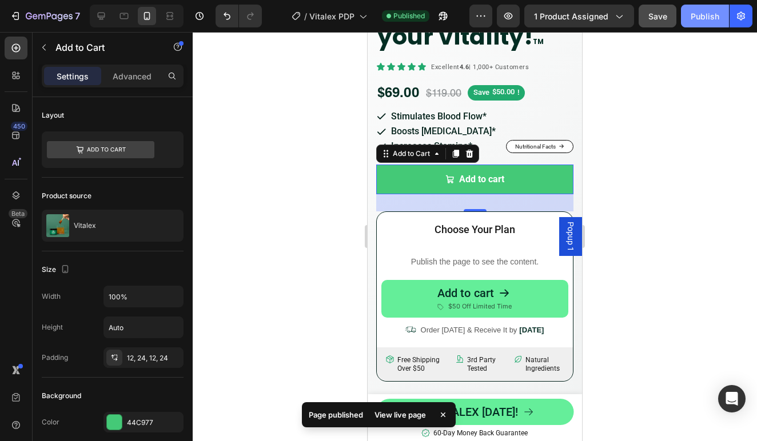
click at [713, 17] on div "Publish" at bounding box center [705, 16] width 29 height 12
